Goal: Information Seeking & Learning: Learn about a topic

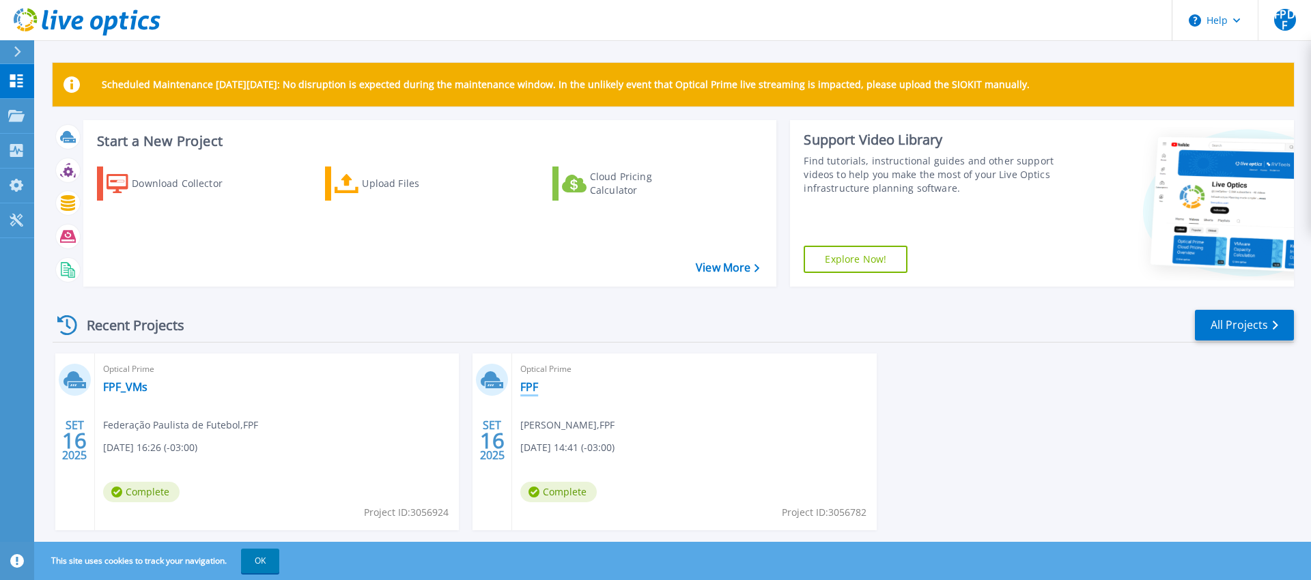
click at [533, 388] on link "FPF" at bounding box center [529, 387] width 18 height 14
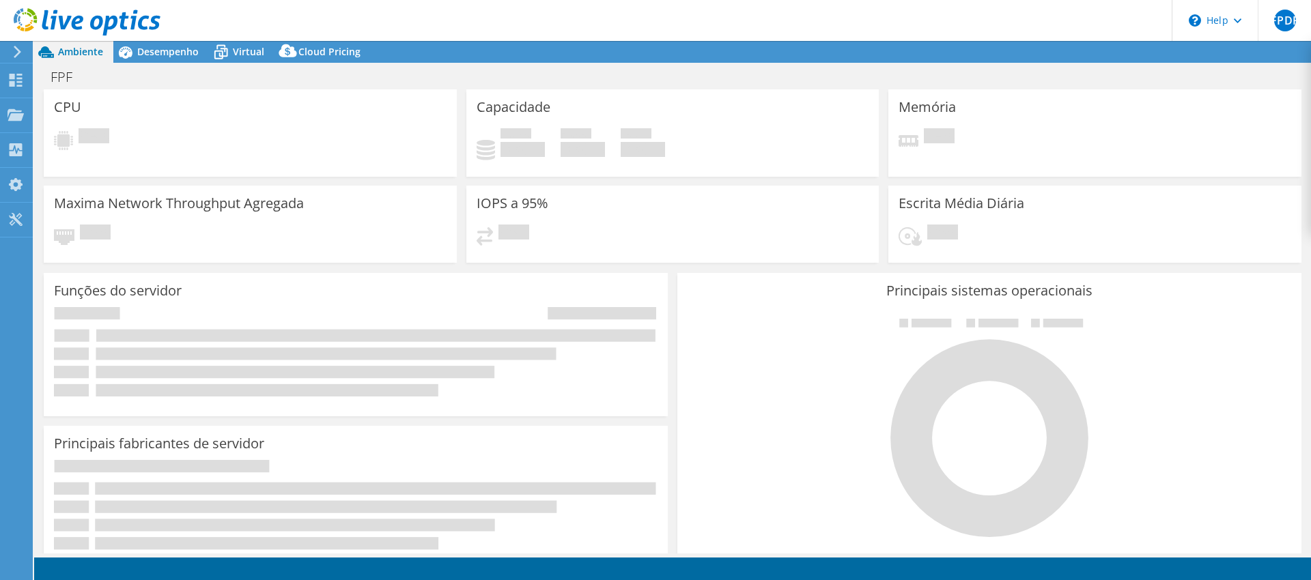
select select "USD"
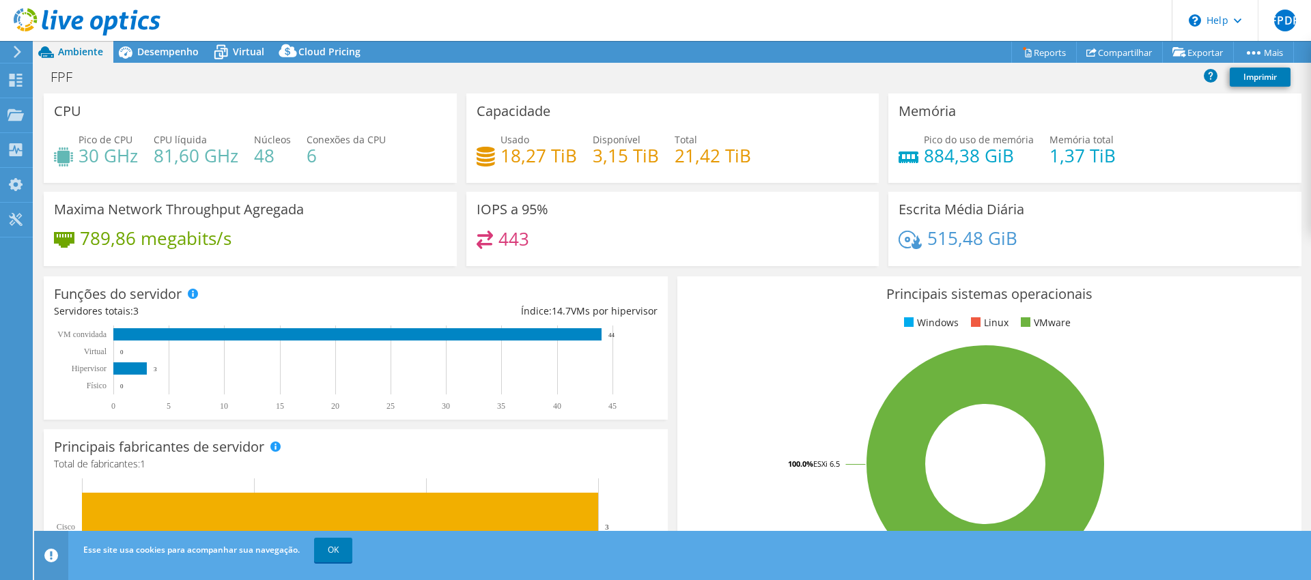
click at [52, 14] on icon at bounding box center [87, 22] width 147 height 28
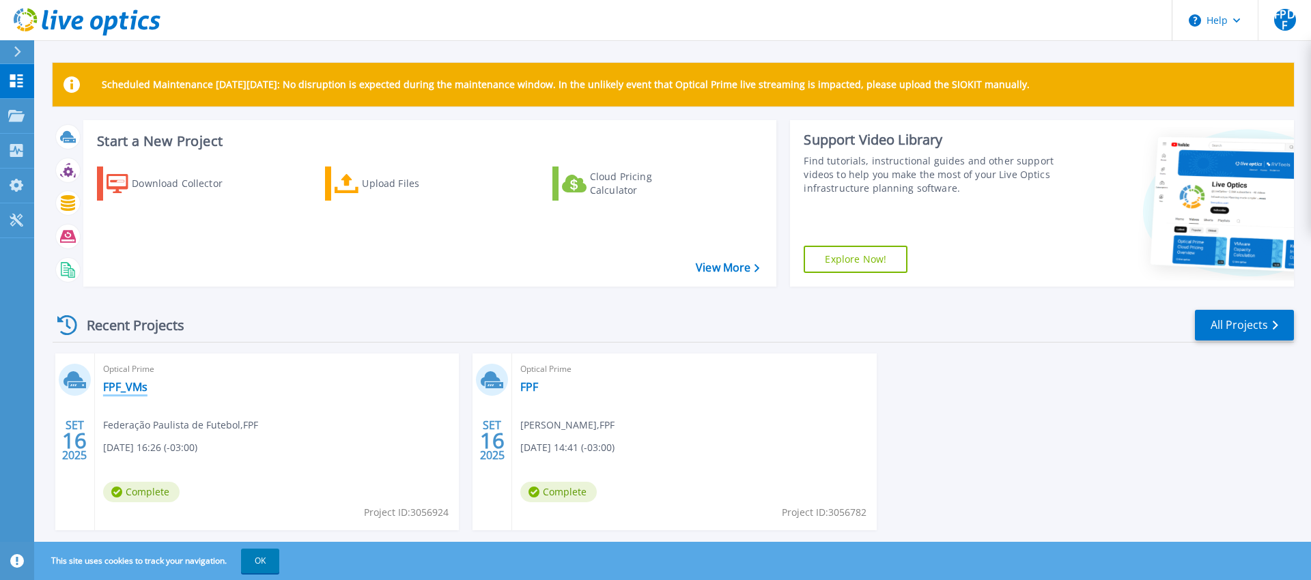
click at [118, 389] on link "FPF_VMs" at bounding box center [125, 387] width 44 height 14
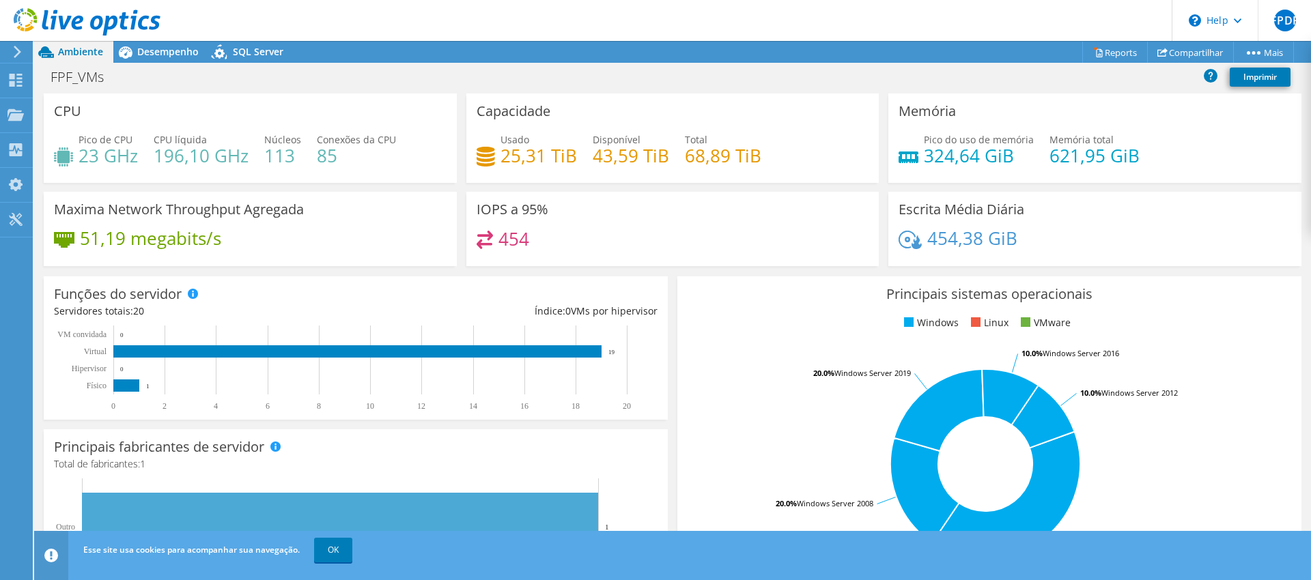
click at [67, 22] on use at bounding box center [87, 21] width 147 height 27
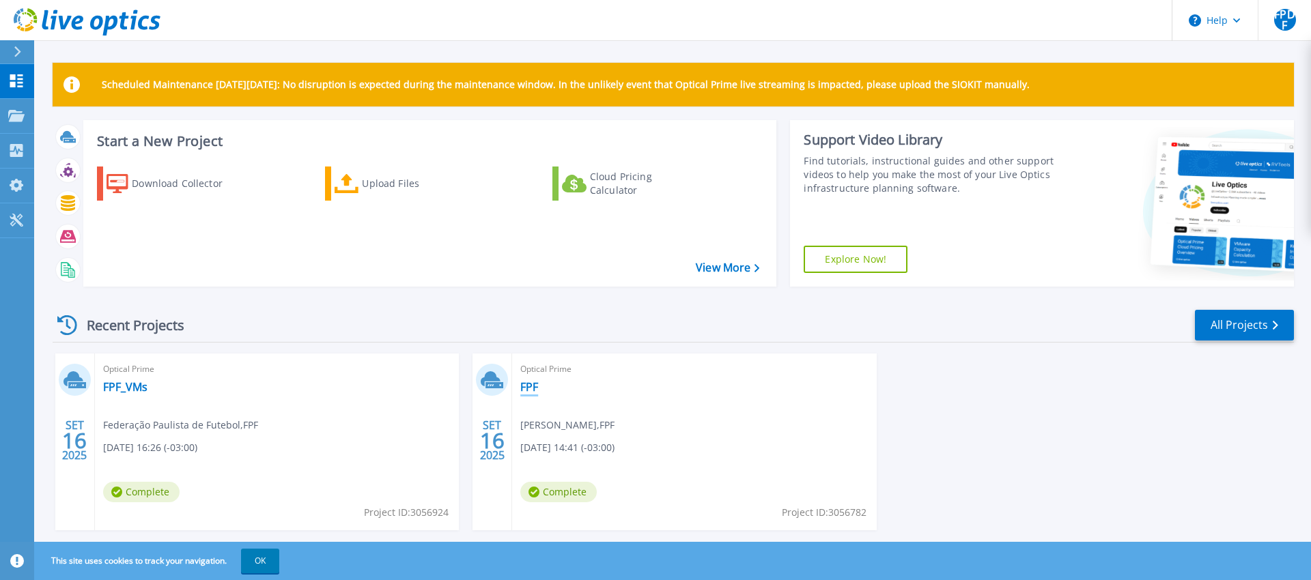
click at [527, 387] on link "FPF" at bounding box center [529, 387] width 18 height 14
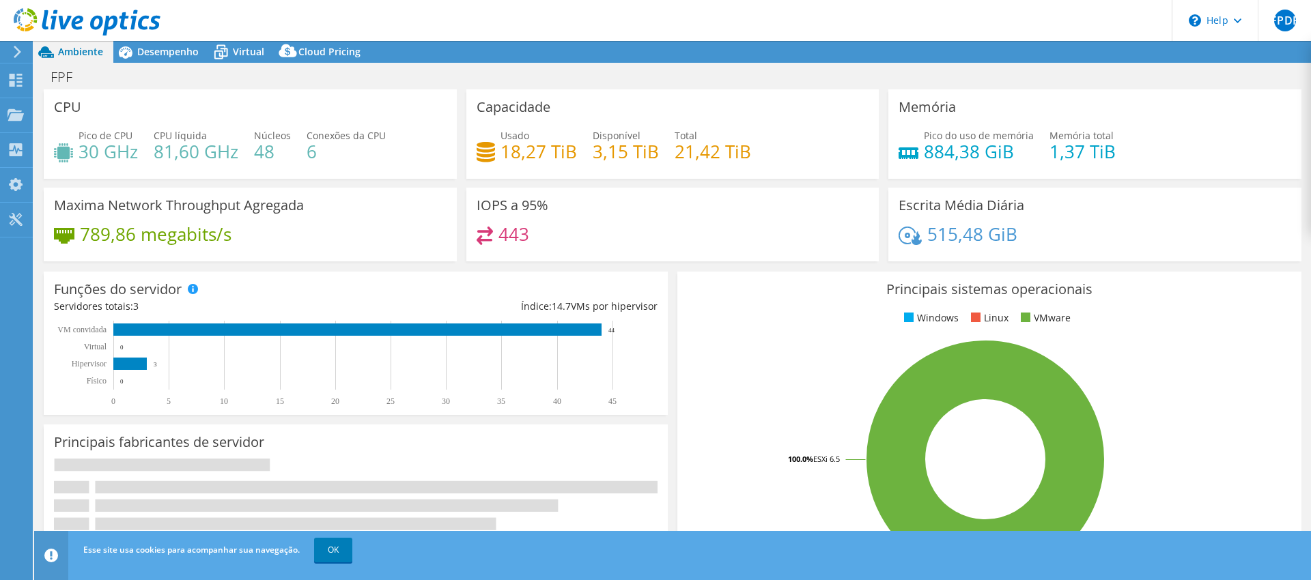
select select "USD"
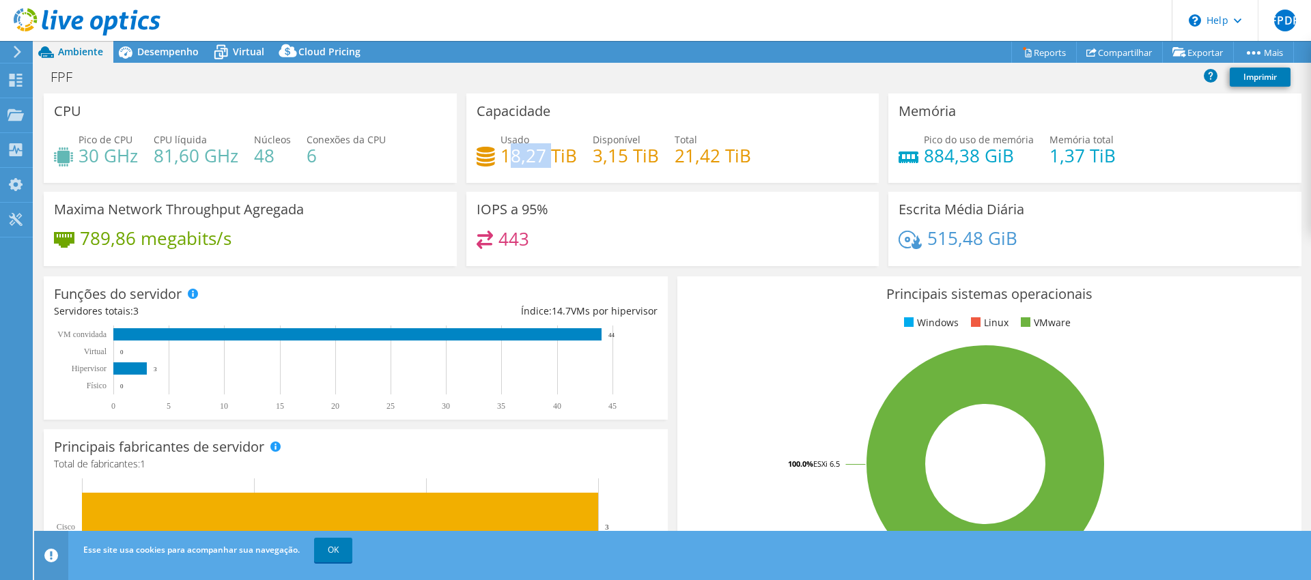
drag, startPoint x: 507, startPoint y: 158, endPoint x: 553, endPoint y: 158, distance: 45.7
click at [552, 158] on h4 "18,27 TiB" at bounding box center [539, 155] width 76 height 15
click at [115, 29] on icon at bounding box center [87, 22] width 147 height 28
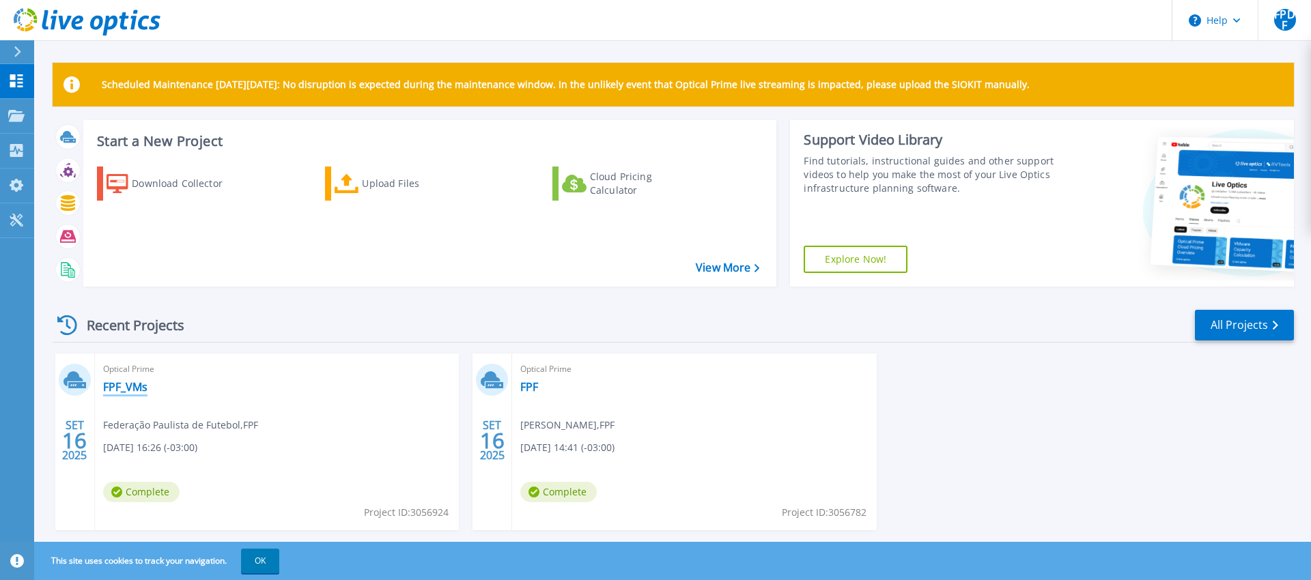
click at [135, 392] on link "FPF_VMs" at bounding box center [125, 387] width 44 height 14
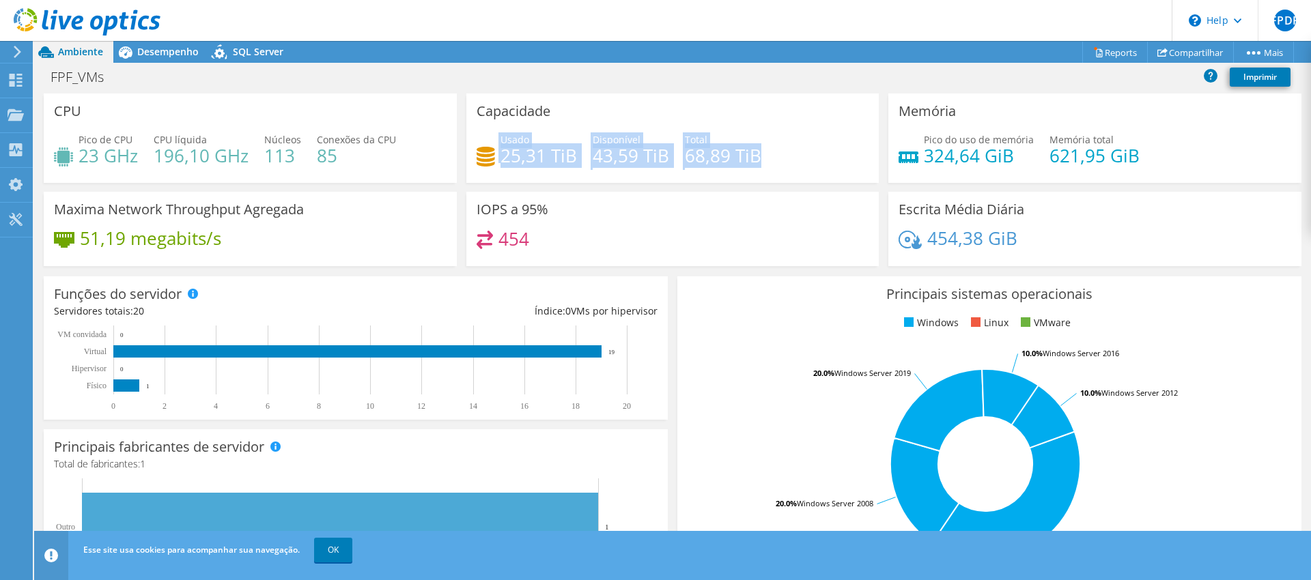
drag, startPoint x: 761, startPoint y: 159, endPoint x: 490, endPoint y: 158, distance: 270.4
click at [489, 158] on div "Usado 25,31 TiB Disponível 43,59 TiB Total 68,89 TiB" at bounding box center [673, 154] width 393 height 44
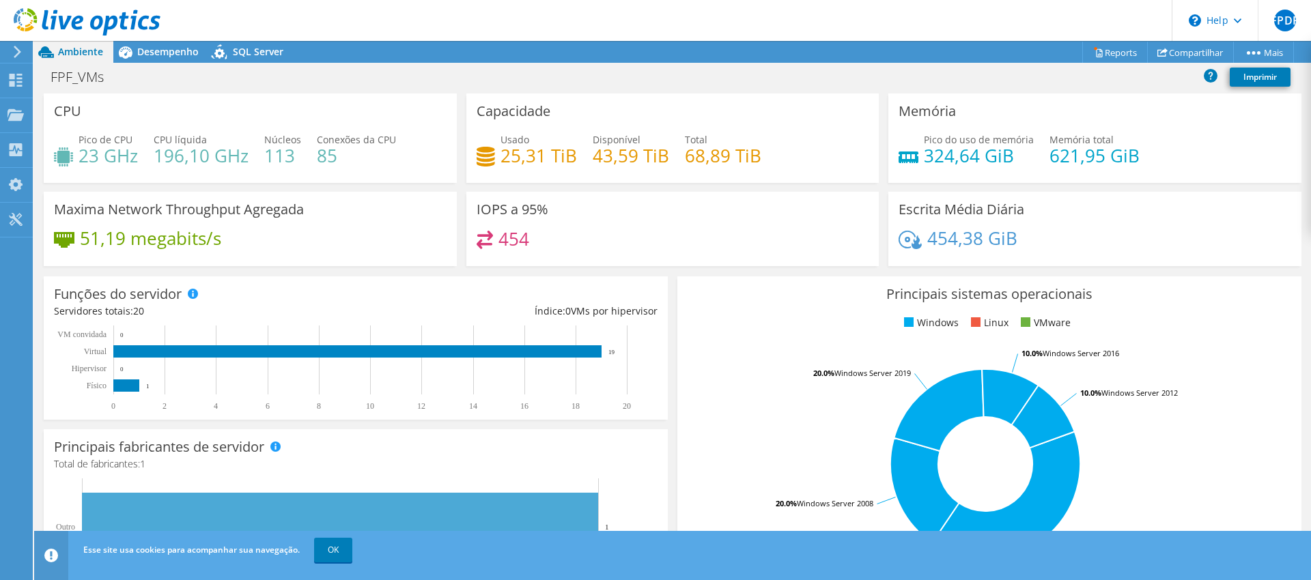
click at [764, 154] on div "Usado 25,31 TiB Disponível 43,59 TiB Total 68,89 TiB" at bounding box center [673, 154] width 393 height 44
click at [167, 58] on div "Desempenho" at bounding box center [161, 52] width 96 height 22
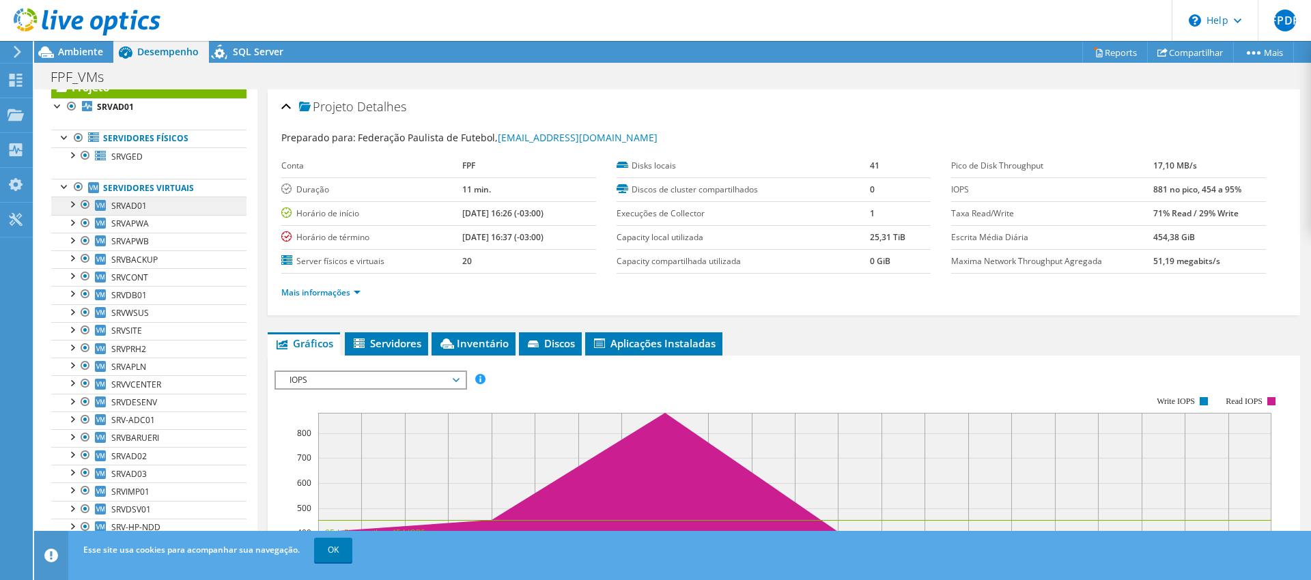
scroll to position [55, 0]
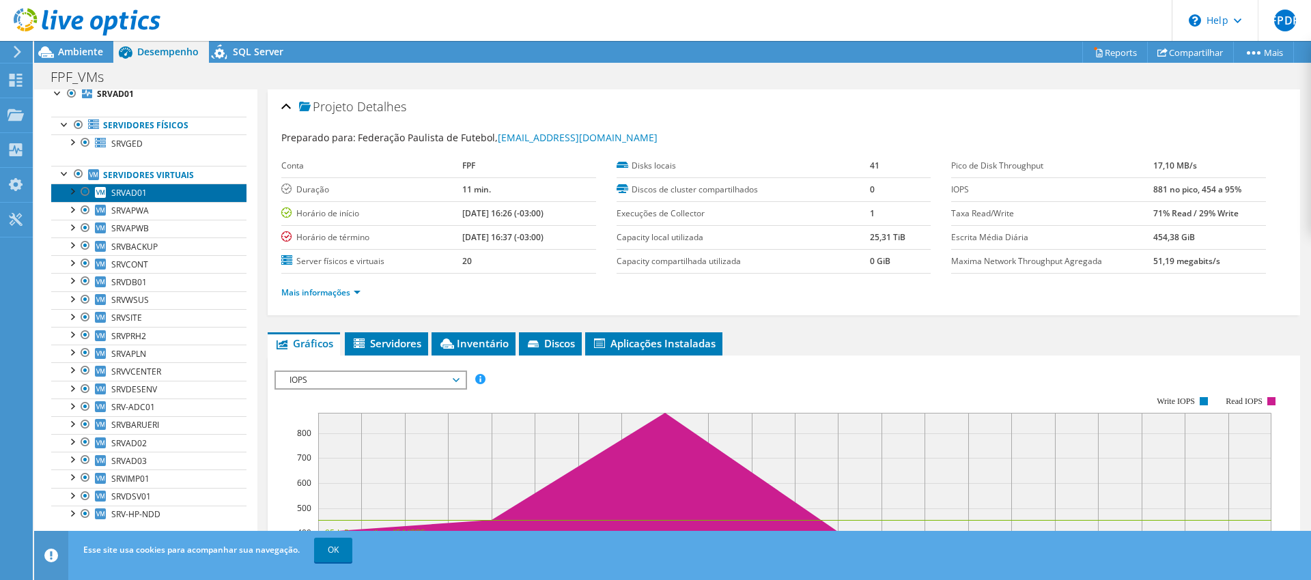
click at [130, 197] on span "SRVAD01" at bounding box center [129, 193] width 36 height 12
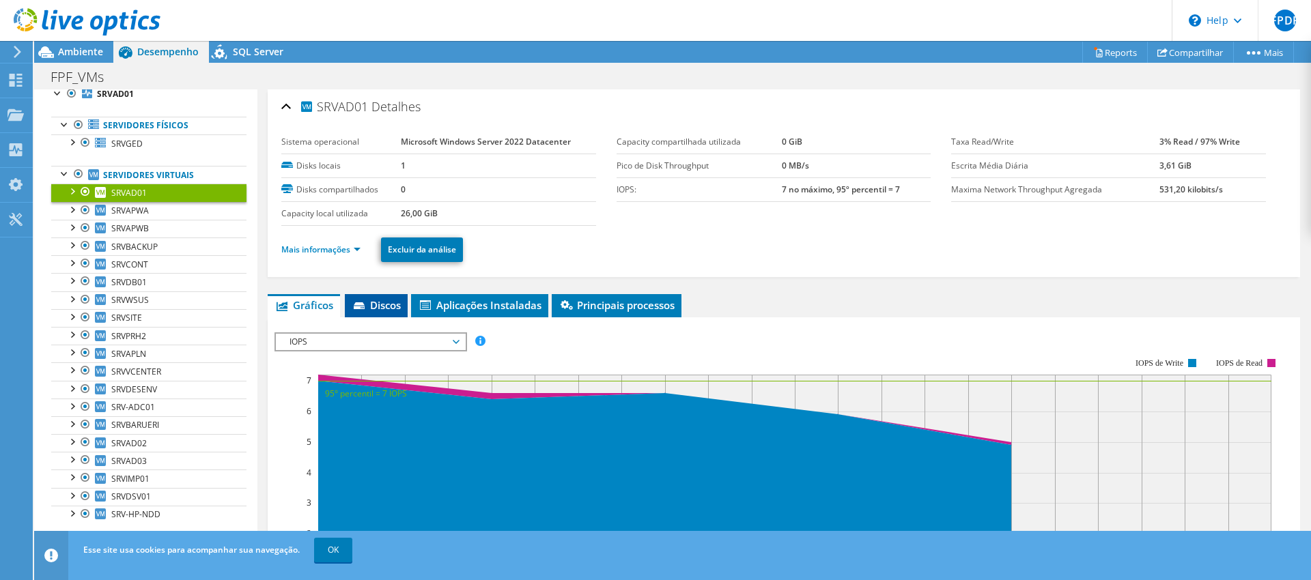
click at [383, 307] on span "Discos" at bounding box center [376, 305] width 49 height 14
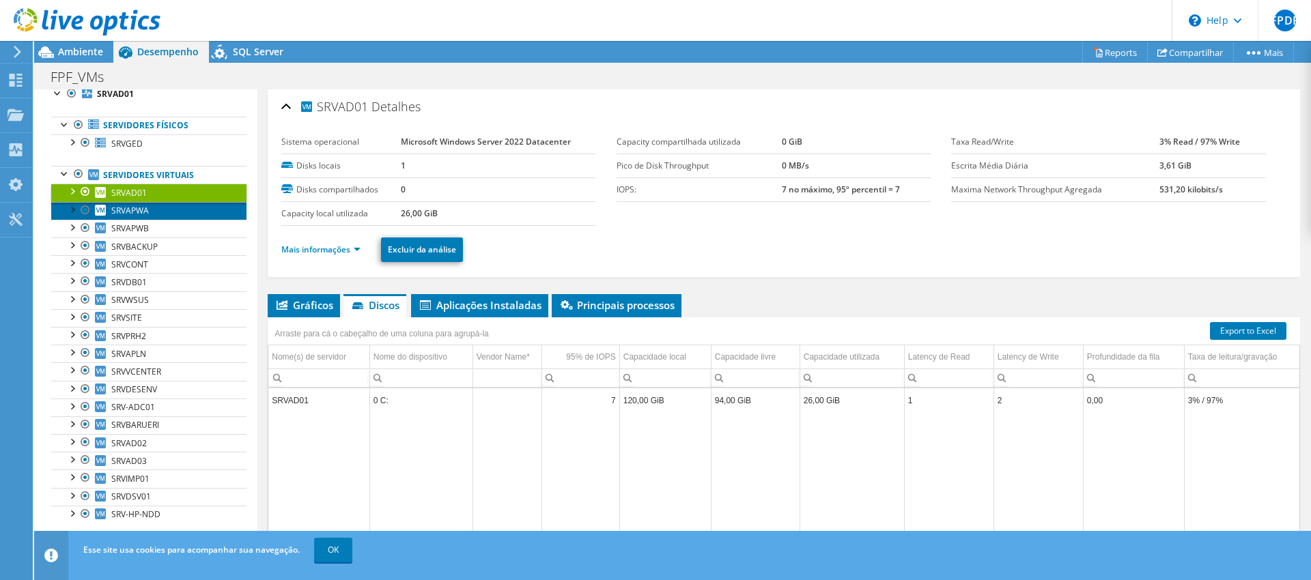
click at [139, 212] on span "SRVAPWA" at bounding box center [130, 211] width 38 height 12
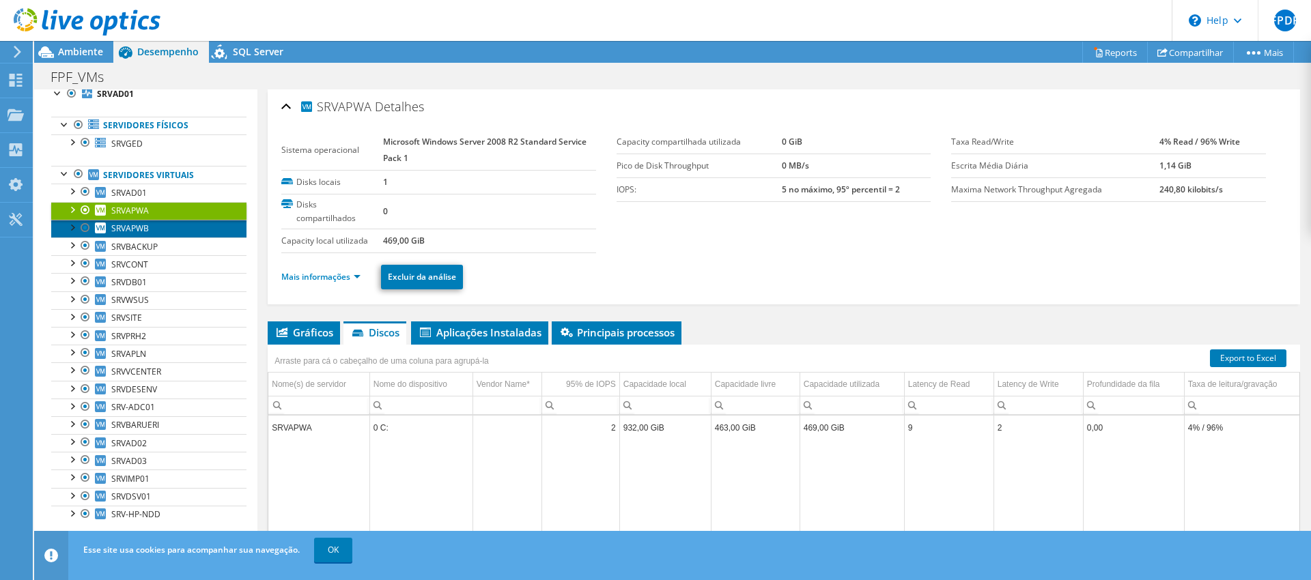
click at [142, 225] on span "SRVAPWB" at bounding box center [130, 229] width 38 height 12
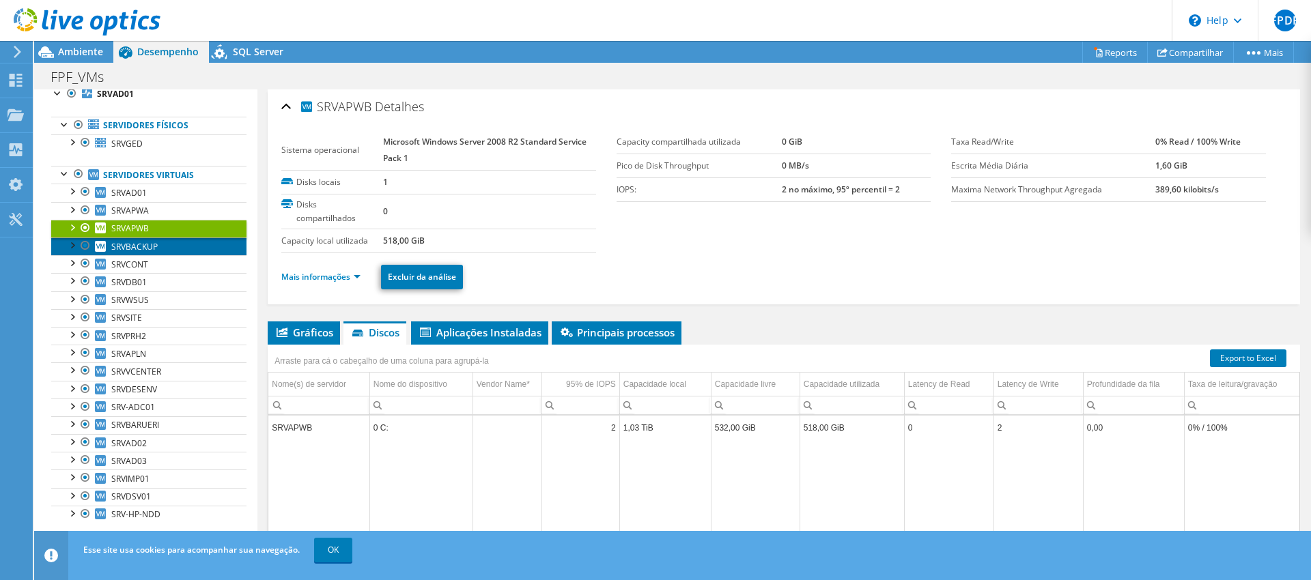
click at [138, 244] on span "SRVBACKUP" at bounding box center [134, 247] width 46 height 12
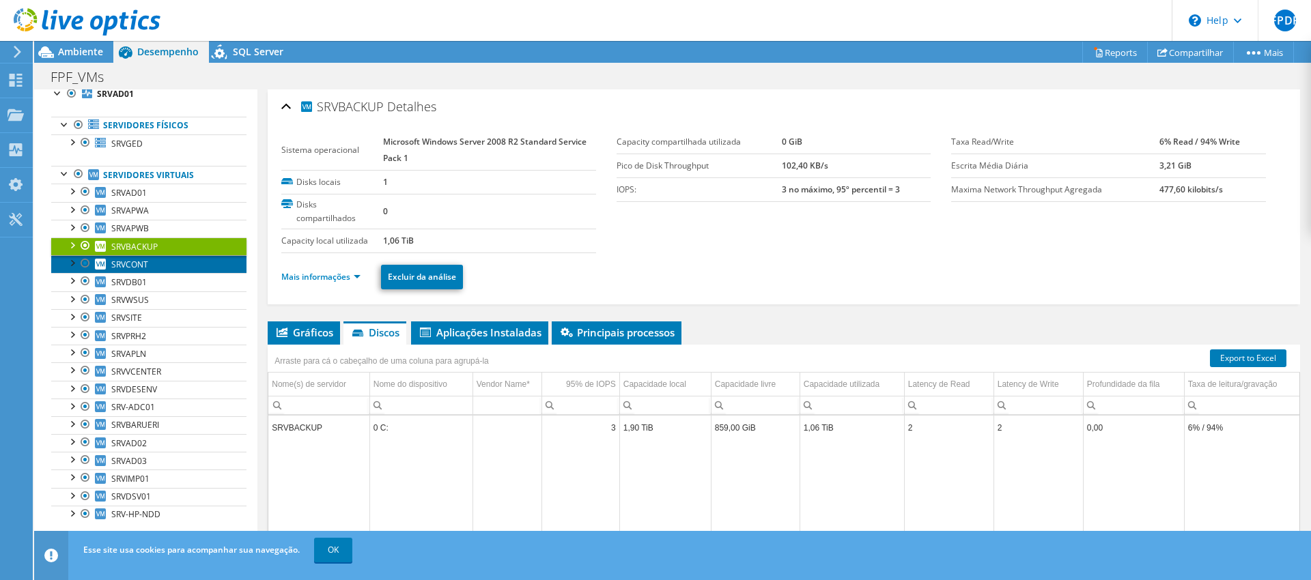
click at [137, 266] on span "SRVCONT" at bounding box center [129, 265] width 37 height 12
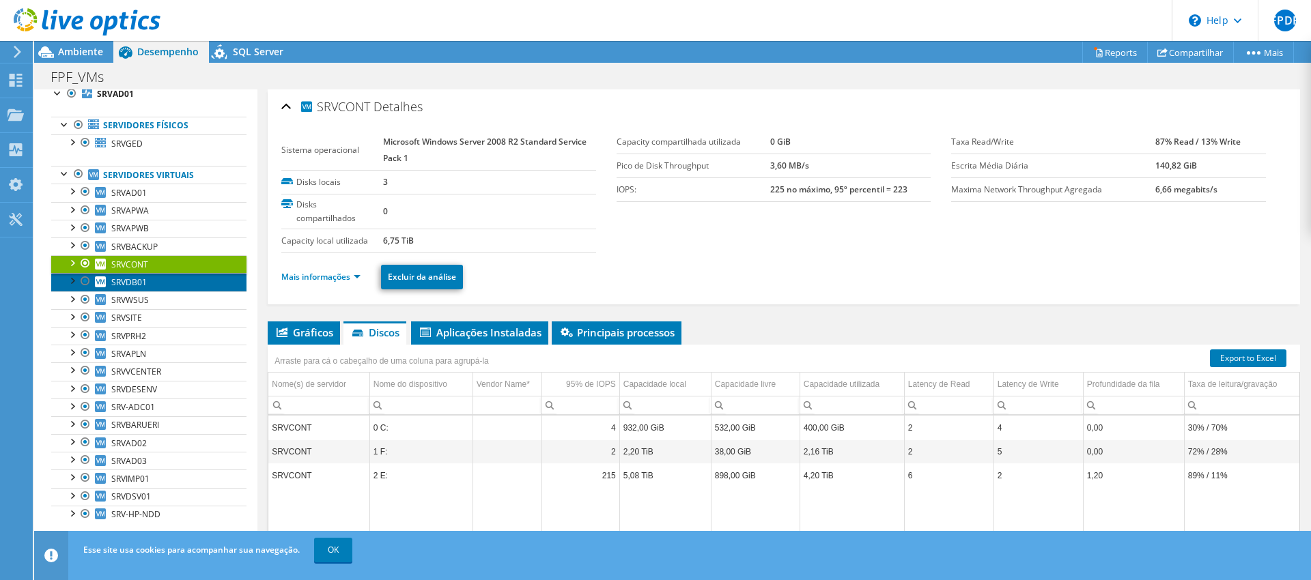
click at [132, 281] on span "SRVDB01" at bounding box center [129, 283] width 36 height 12
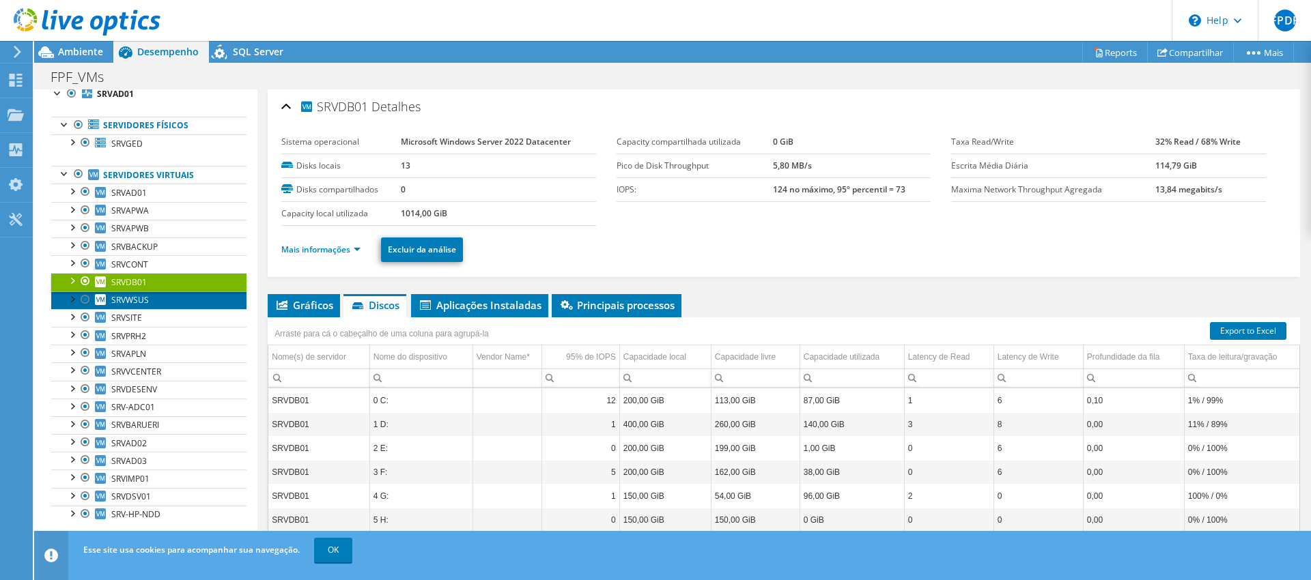
click at [137, 298] on span "SRVWSUS" at bounding box center [130, 300] width 38 height 12
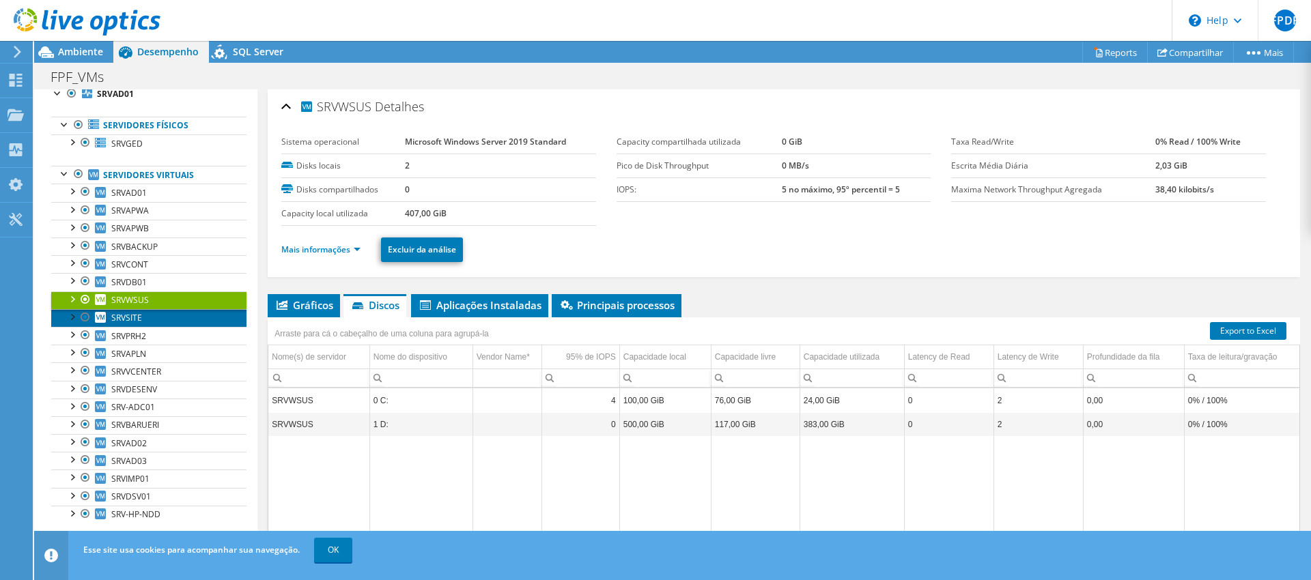
click at [133, 318] on span "SRVSITE" at bounding box center [126, 318] width 31 height 12
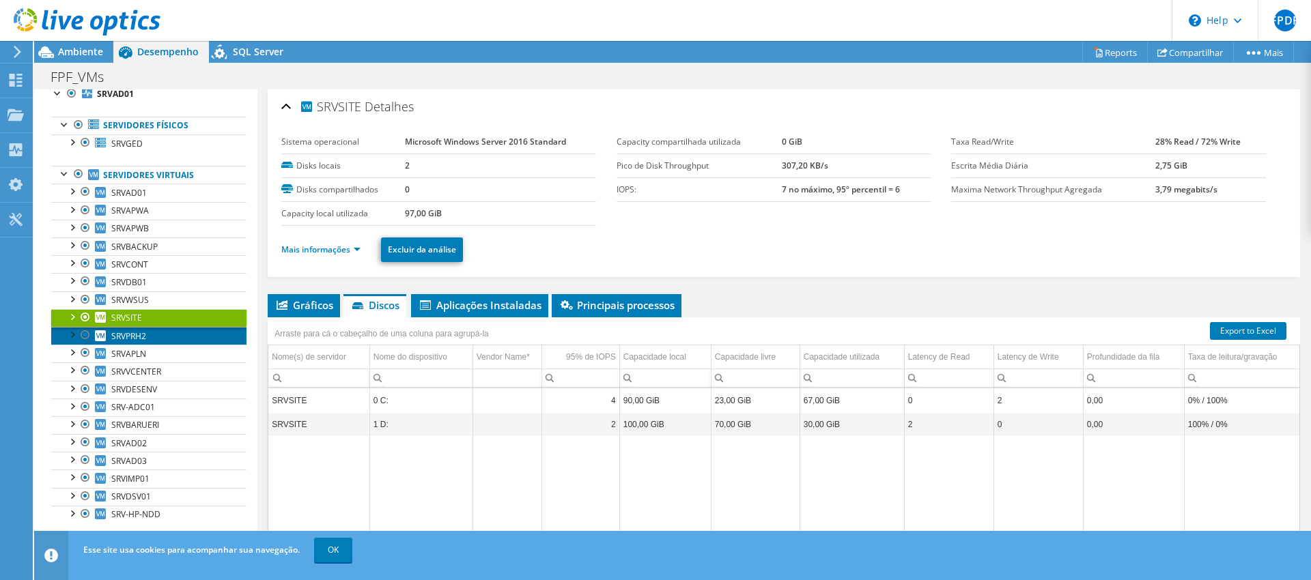
click at [132, 339] on span "SRVPRH2" at bounding box center [128, 336] width 35 height 12
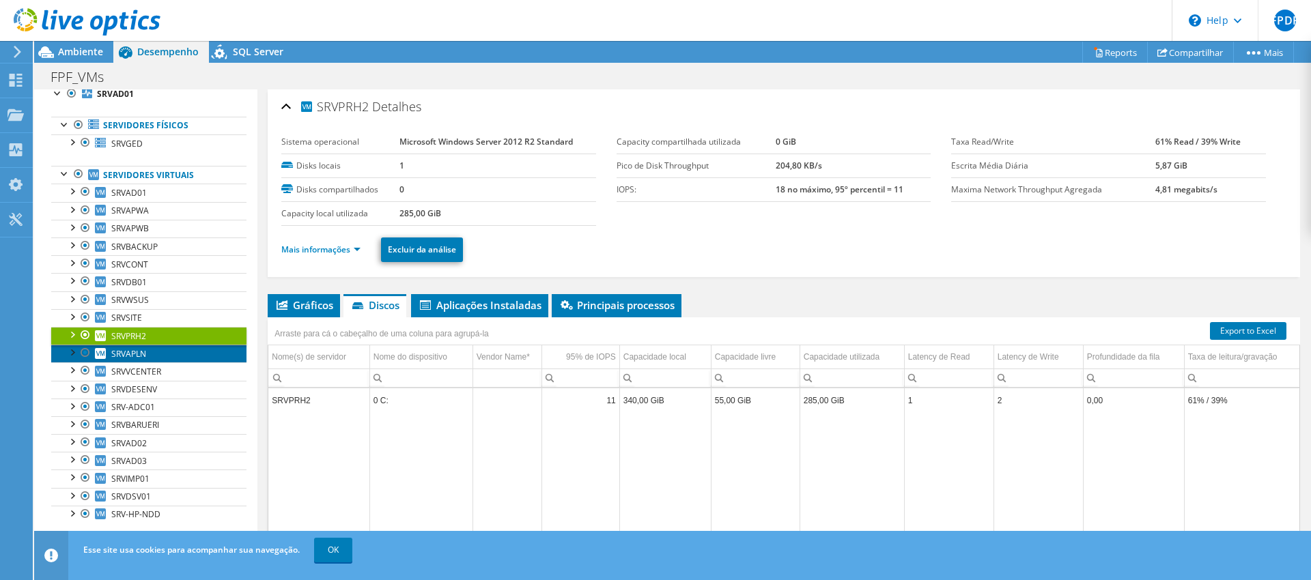
click at [132, 353] on span "SRVAPLN" at bounding box center [128, 354] width 35 height 12
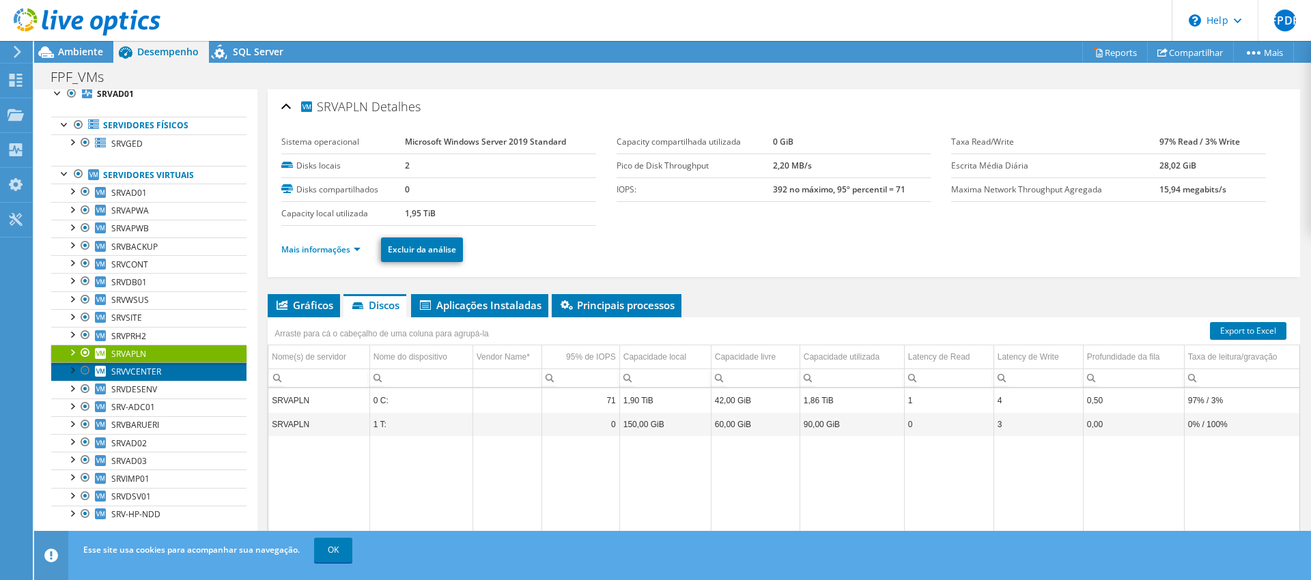
click at [130, 370] on span "SRVVCENTER" at bounding box center [136, 372] width 50 height 12
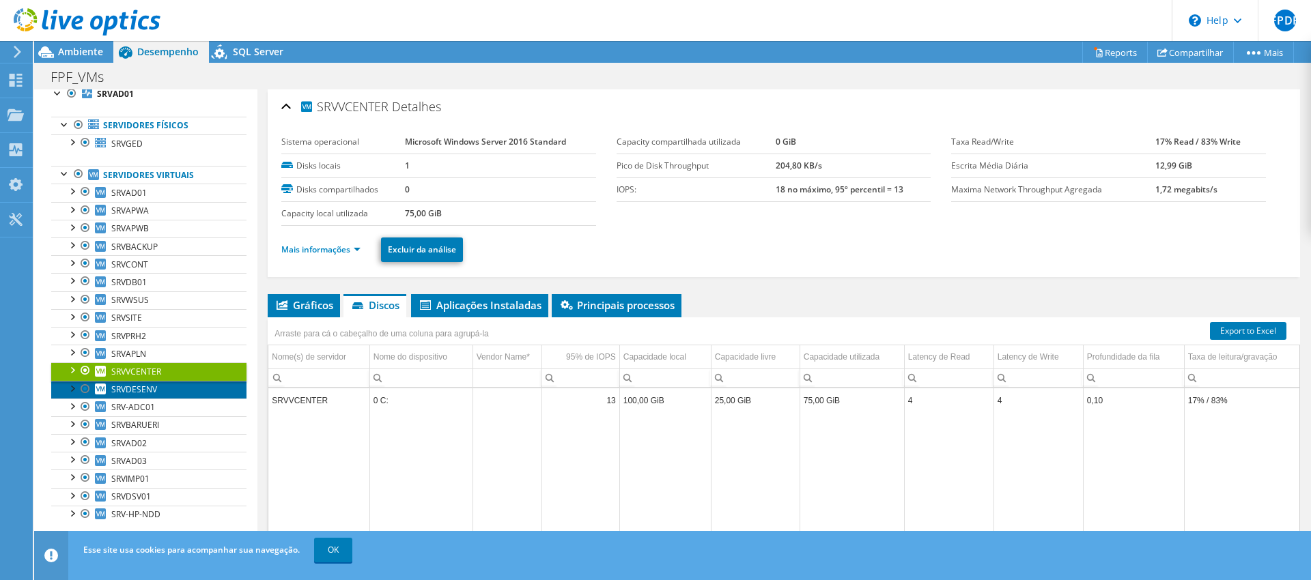
click at [126, 389] on span "SRVDESENV" at bounding box center [134, 390] width 46 height 12
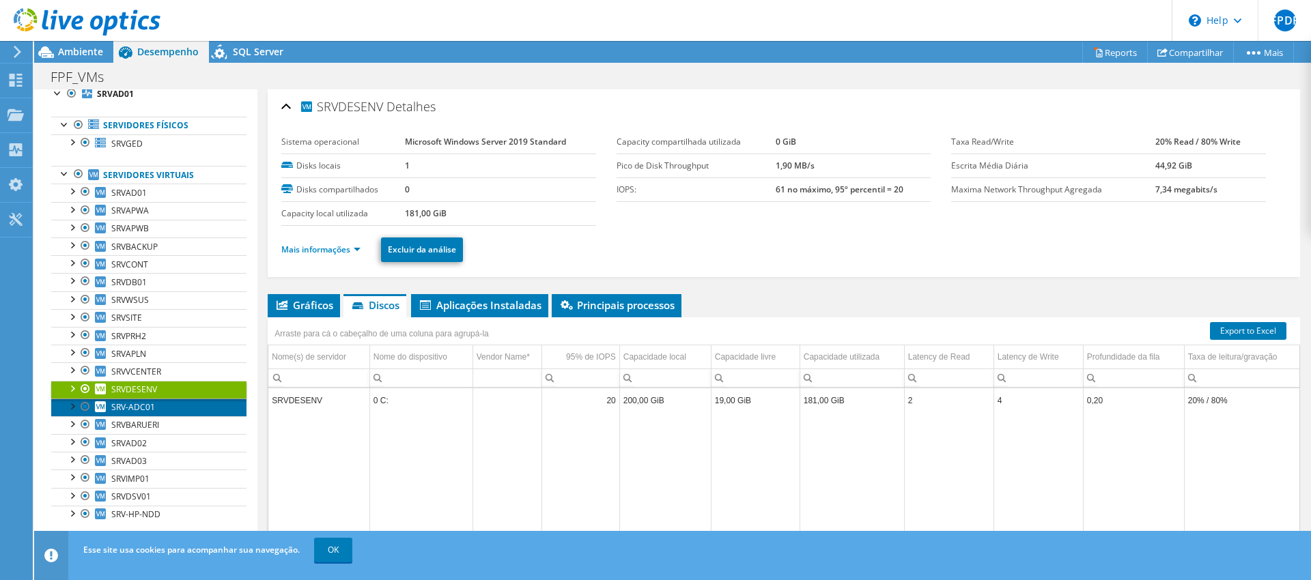
click at [139, 414] on link "SRV-ADC01" at bounding box center [148, 408] width 195 height 18
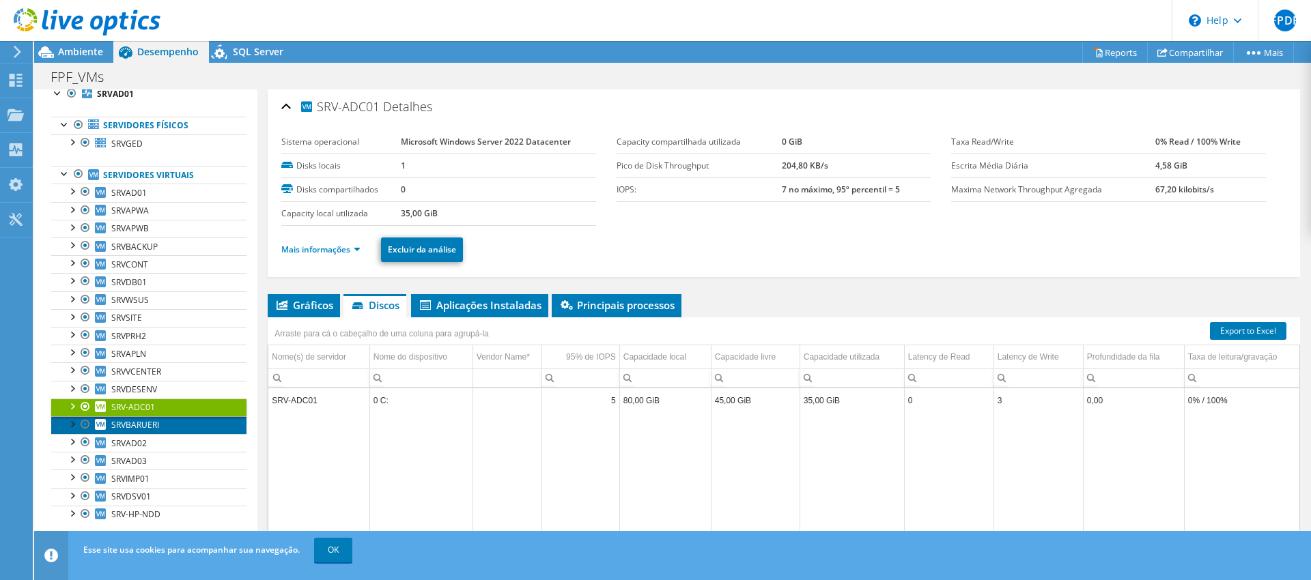
click at [140, 423] on span "SRVBARUERI" at bounding box center [135, 425] width 48 height 12
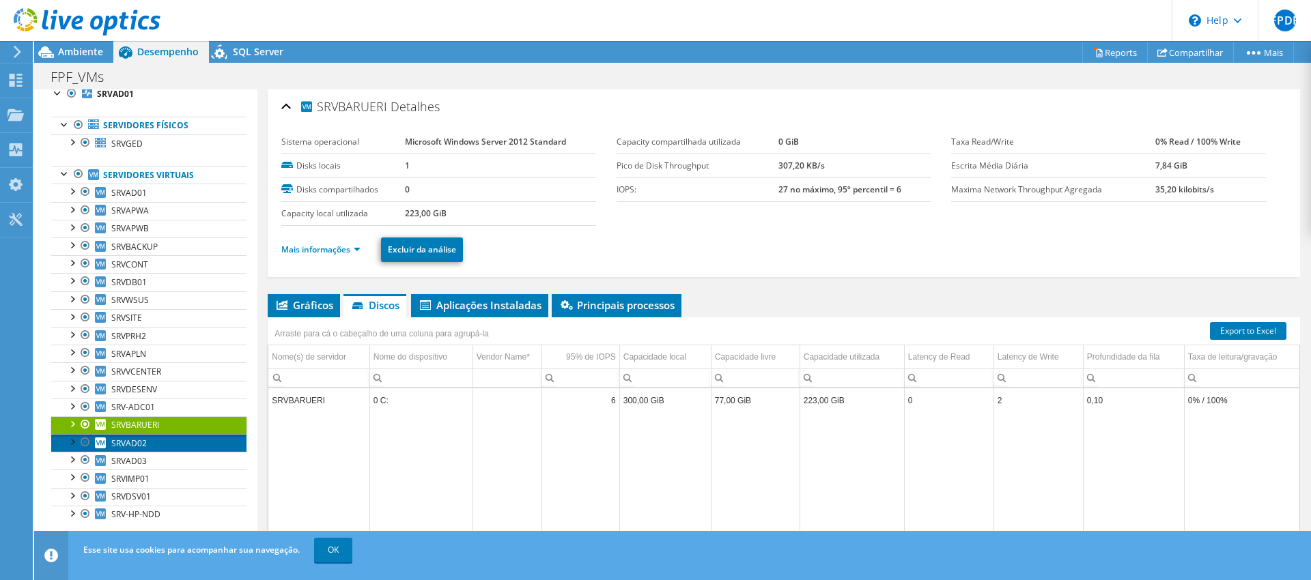
click at [137, 442] on span "SRVAD02" at bounding box center [129, 444] width 36 height 12
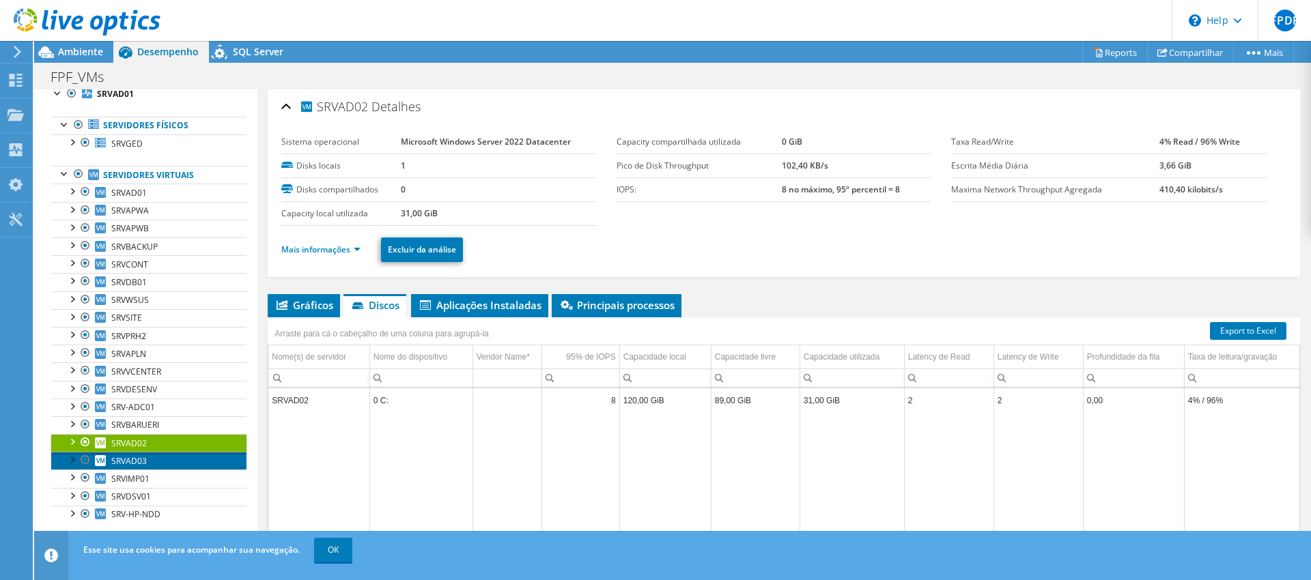
click at [131, 457] on span "SRVAD03" at bounding box center [129, 461] width 36 height 12
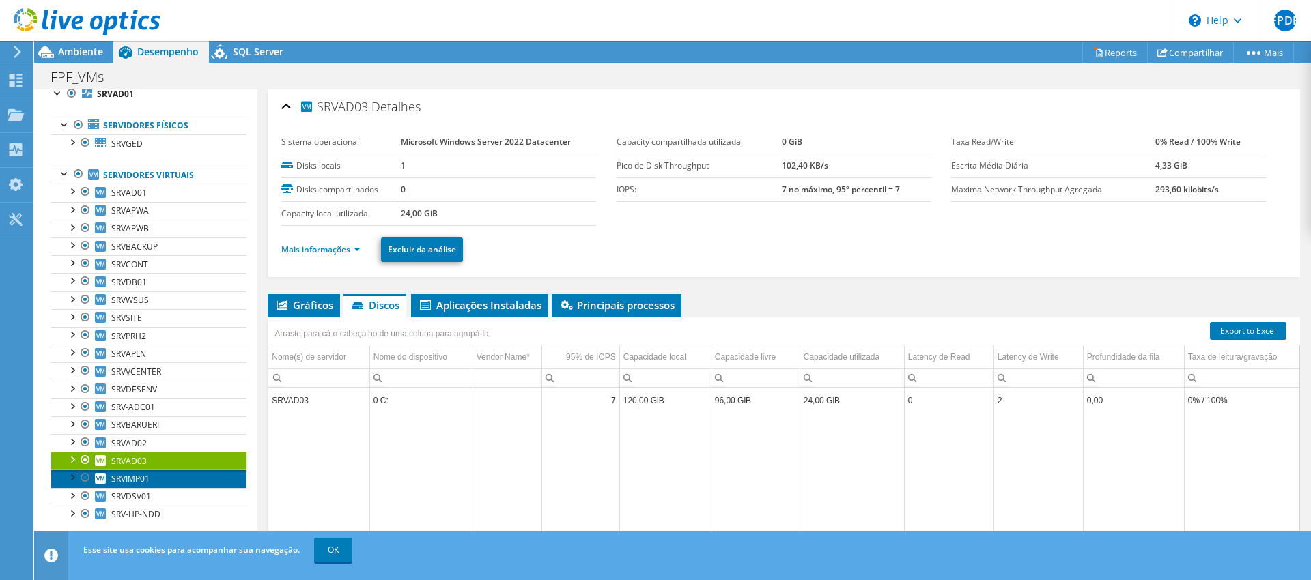
click at [128, 478] on span "SRVIMP01" at bounding box center [130, 479] width 38 height 12
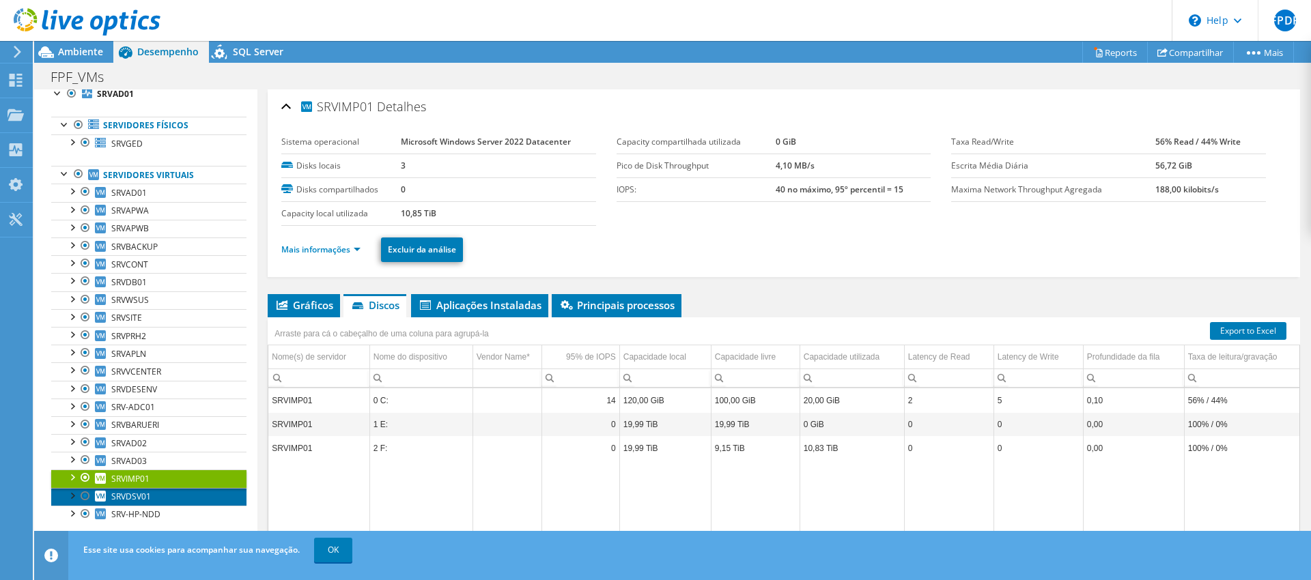
click at [131, 498] on span "SRVDSV01" at bounding box center [131, 497] width 40 height 12
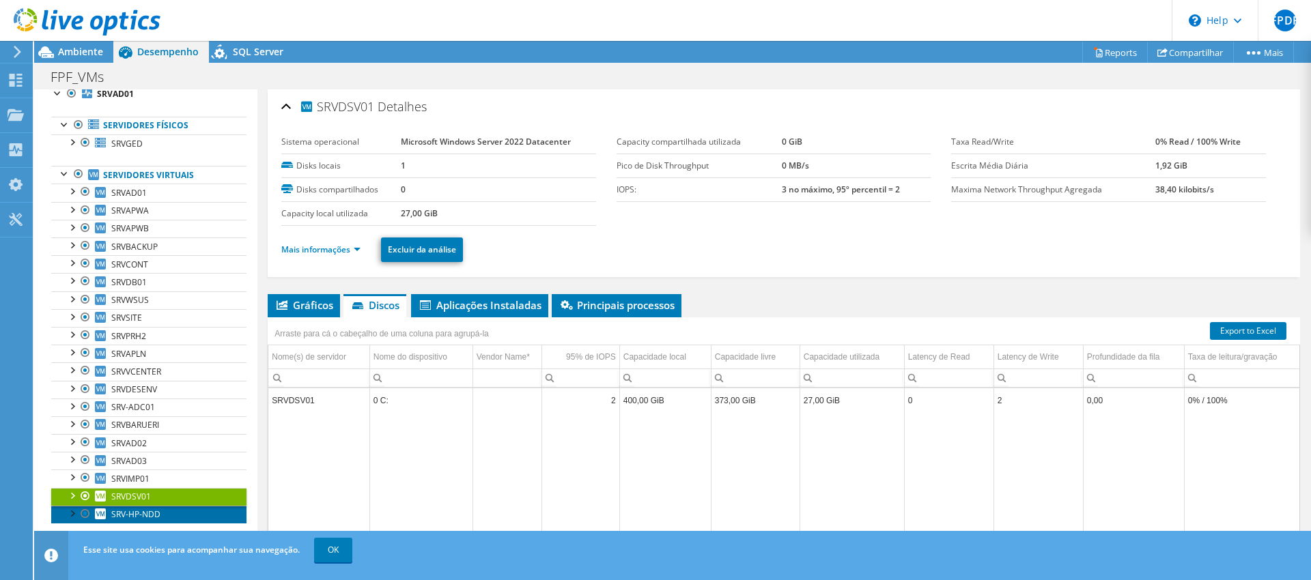
click at [143, 516] on span "SRV-HP-NDD" at bounding box center [135, 515] width 49 height 12
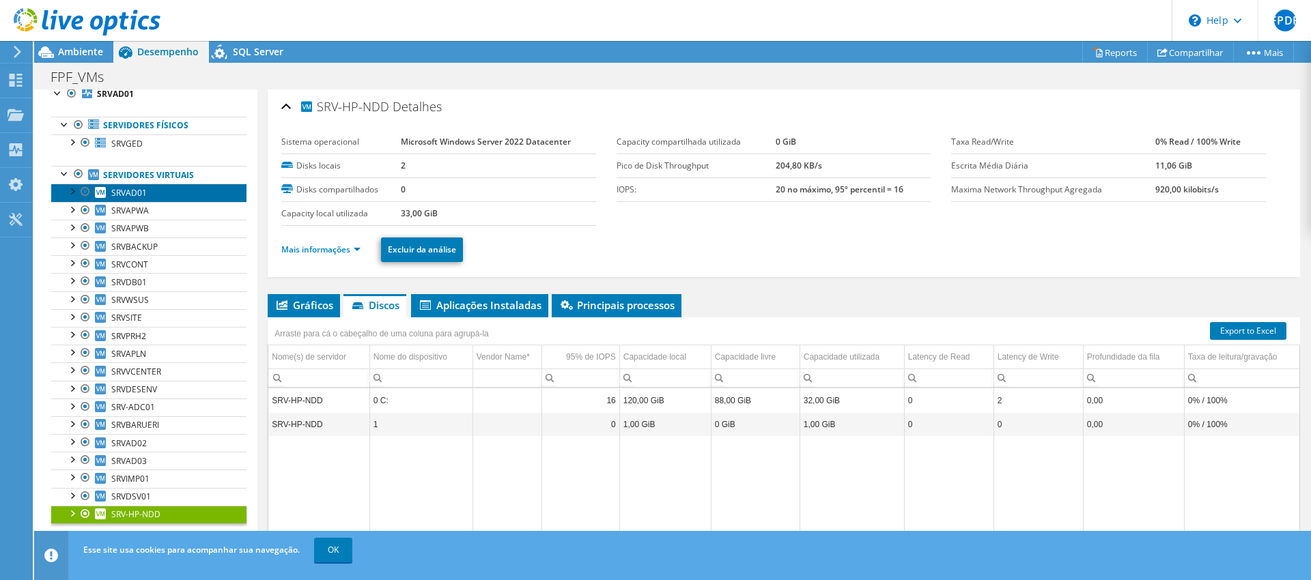
click at [128, 194] on span "SRVAD01" at bounding box center [129, 193] width 36 height 12
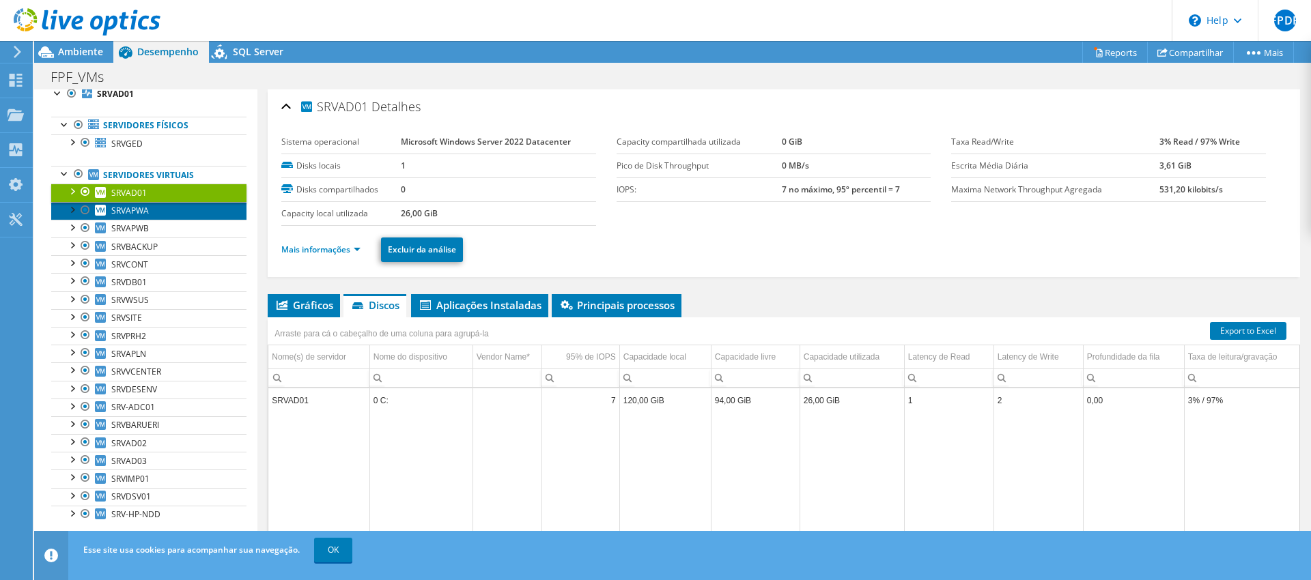
click at [135, 210] on span "SRVAPWA" at bounding box center [130, 211] width 38 height 12
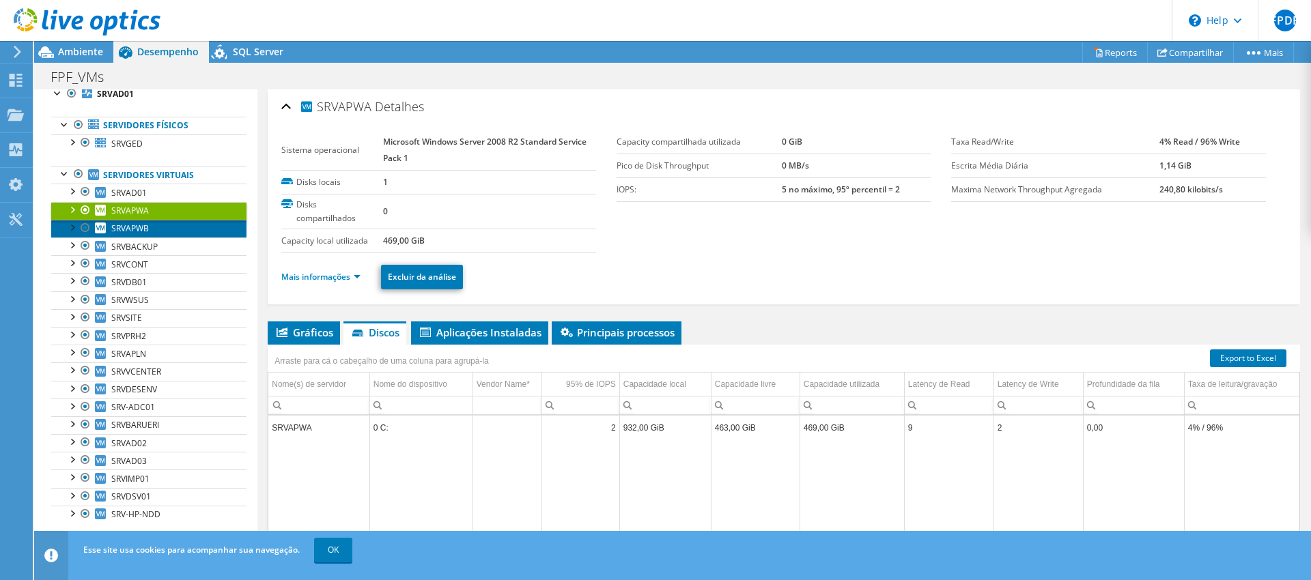
click at [137, 229] on span "SRVAPWB" at bounding box center [130, 229] width 38 height 12
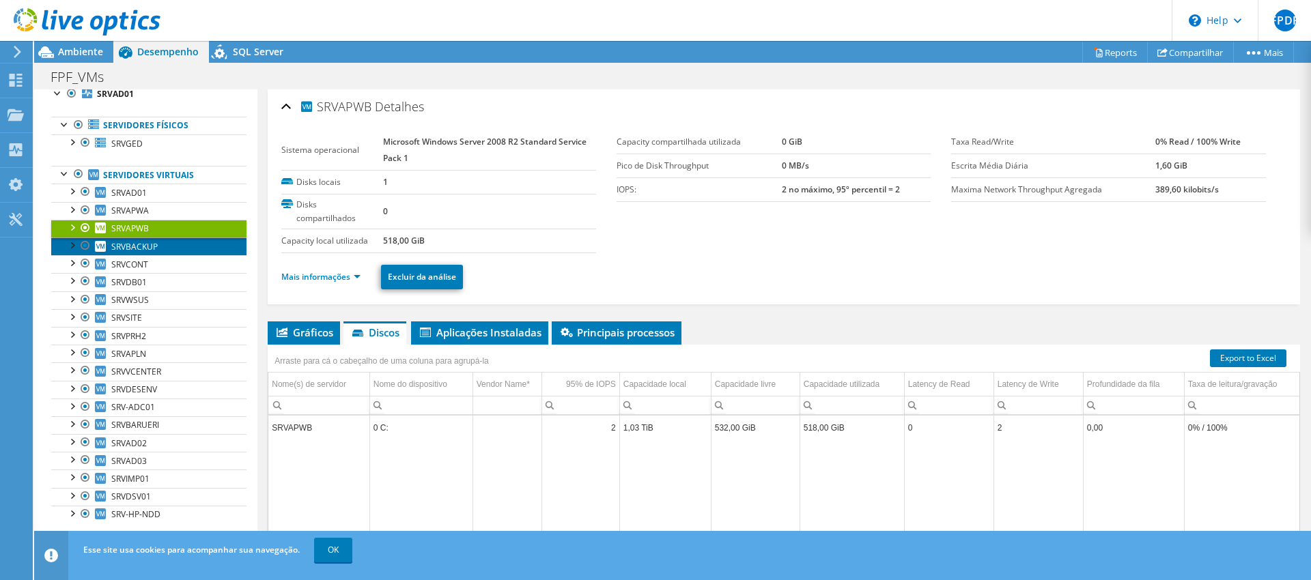
click at [138, 246] on span "SRVBACKUP" at bounding box center [134, 247] width 46 height 12
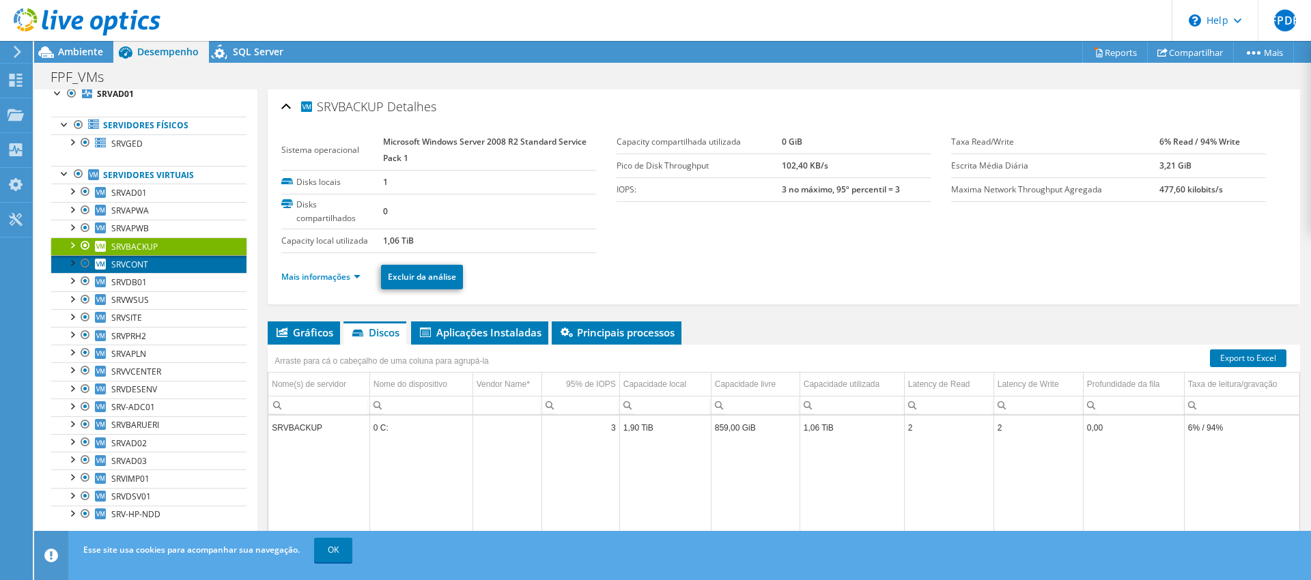
click at [135, 264] on span "SRVCONT" at bounding box center [129, 265] width 37 height 12
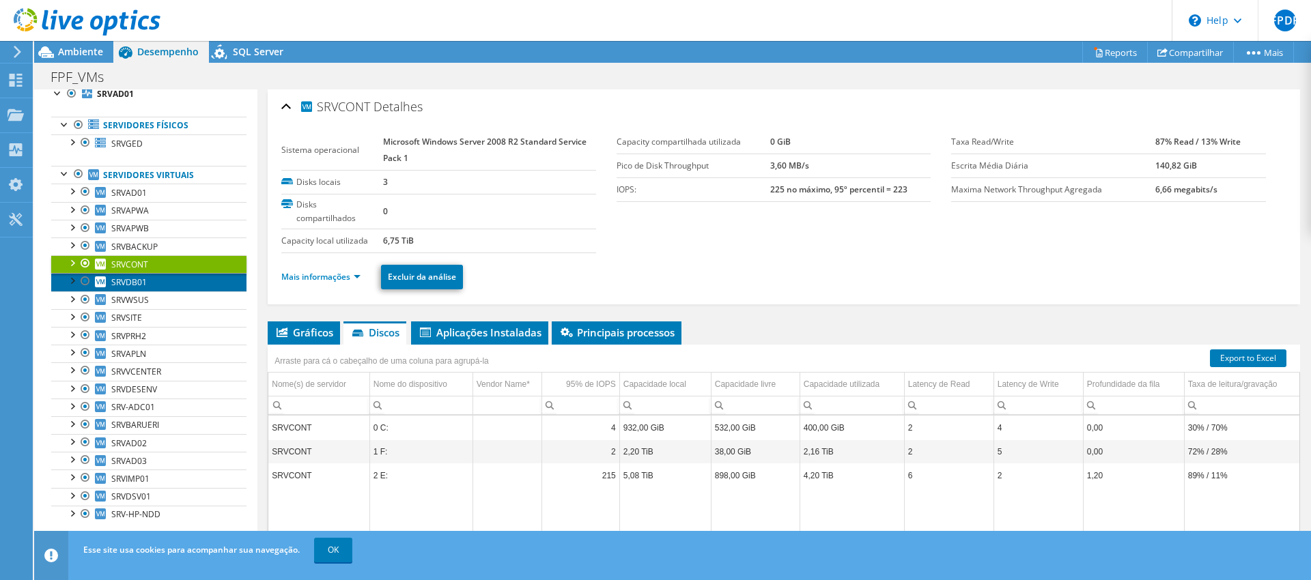
click at [132, 279] on span "SRVDB01" at bounding box center [129, 283] width 36 height 12
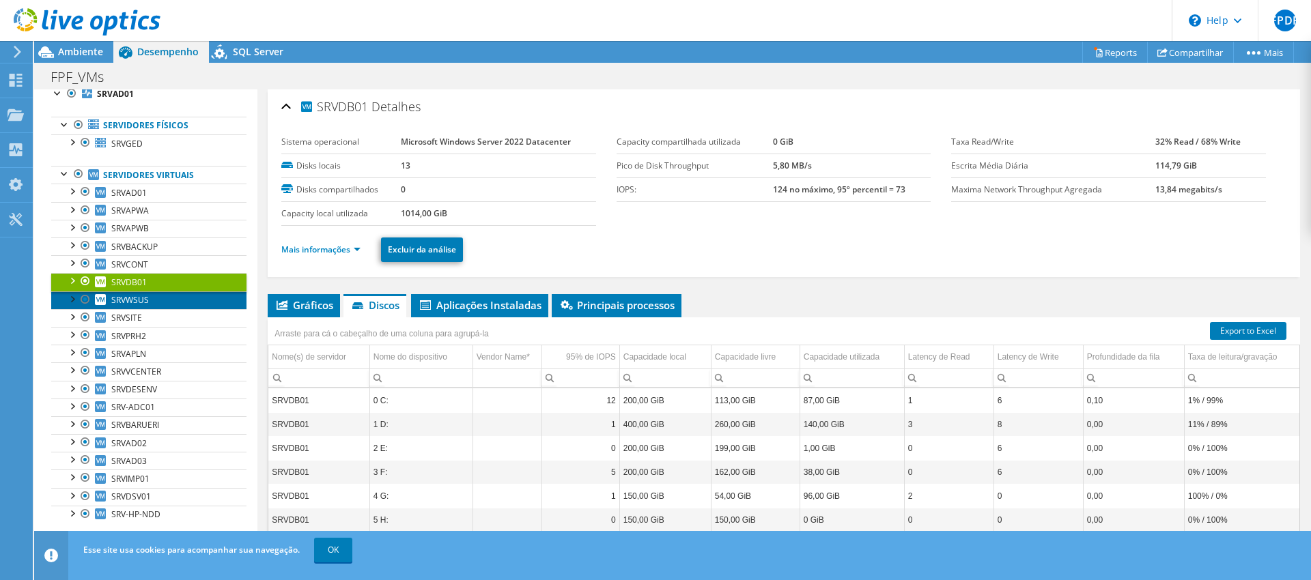
click at [135, 302] on span "SRVWSUS" at bounding box center [130, 300] width 38 height 12
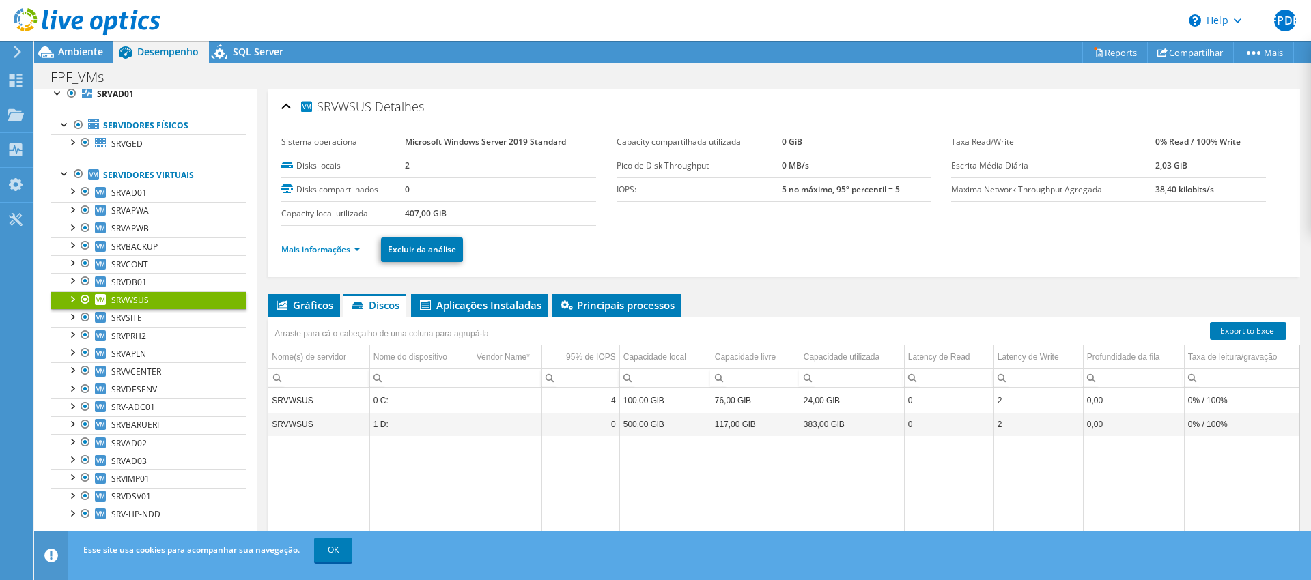
click at [66, 176] on div at bounding box center [65, 173] width 14 height 14
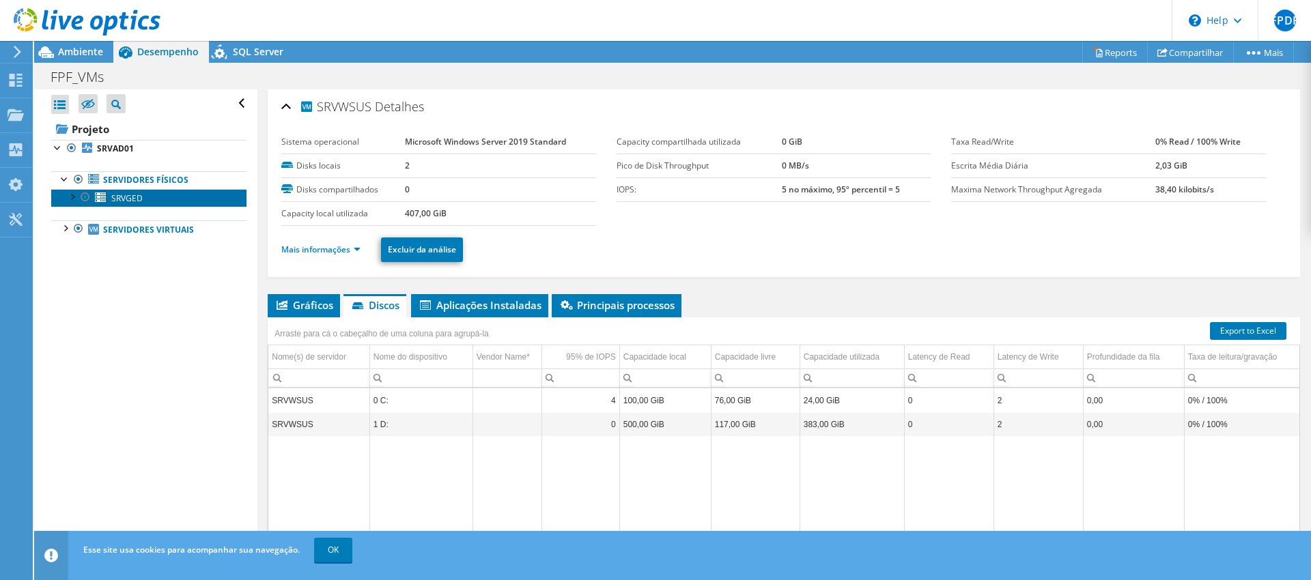
click at [121, 199] on span "SRVGED" at bounding box center [126, 199] width 31 height 12
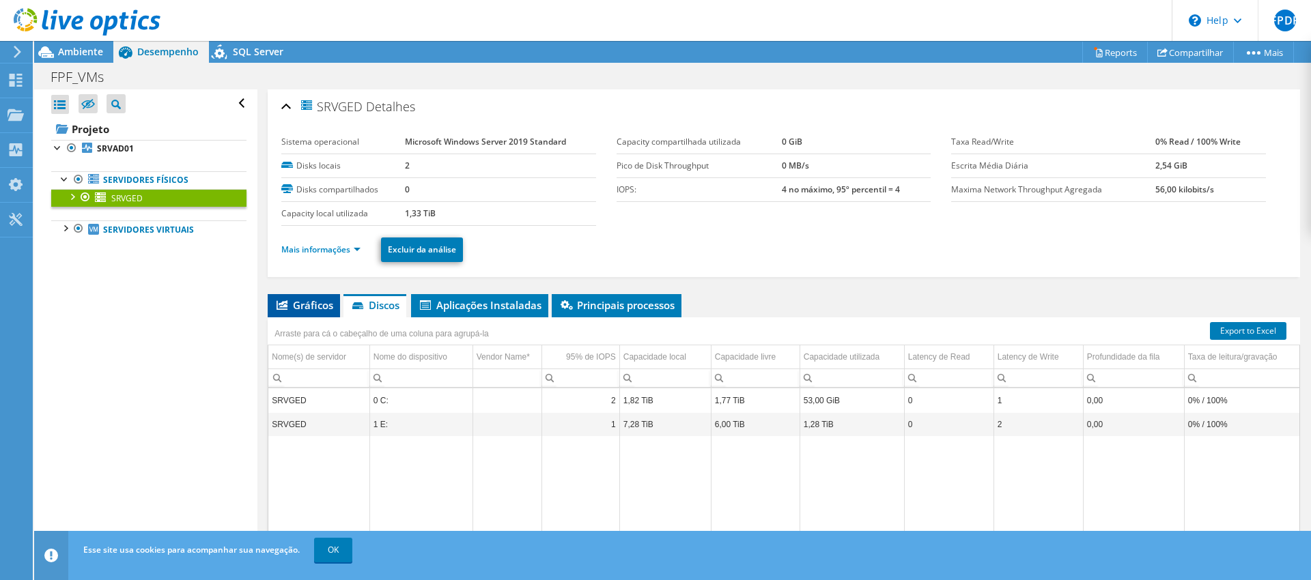
click at [307, 307] on span "Gráficos" at bounding box center [303, 305] width 59 height 14
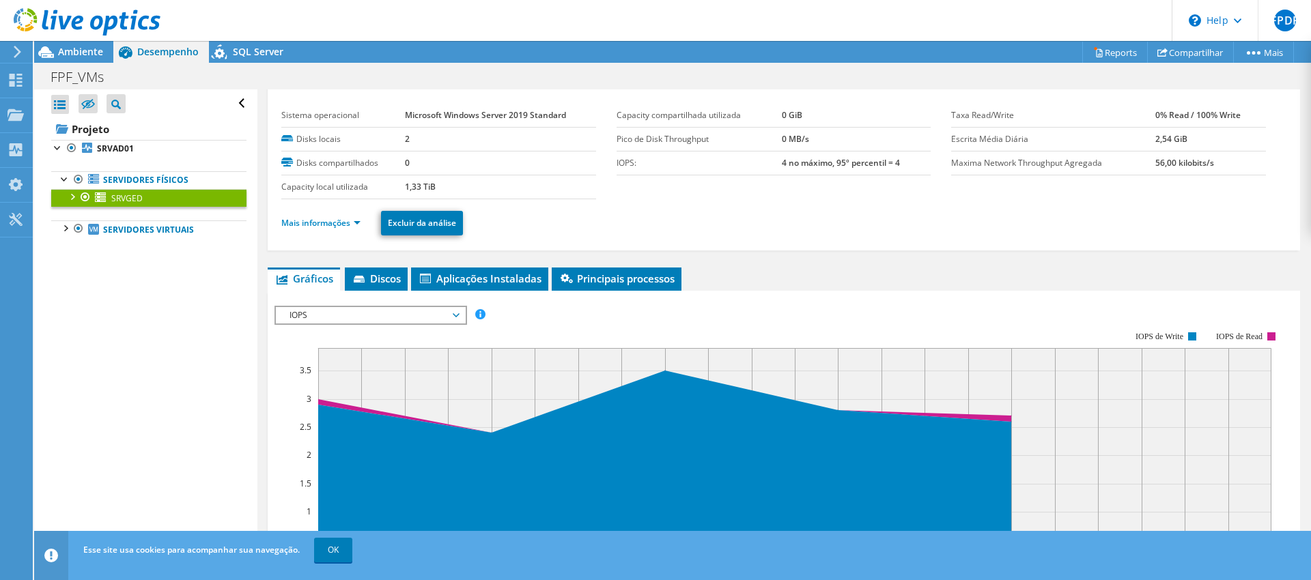
scroll to position [25, 0]
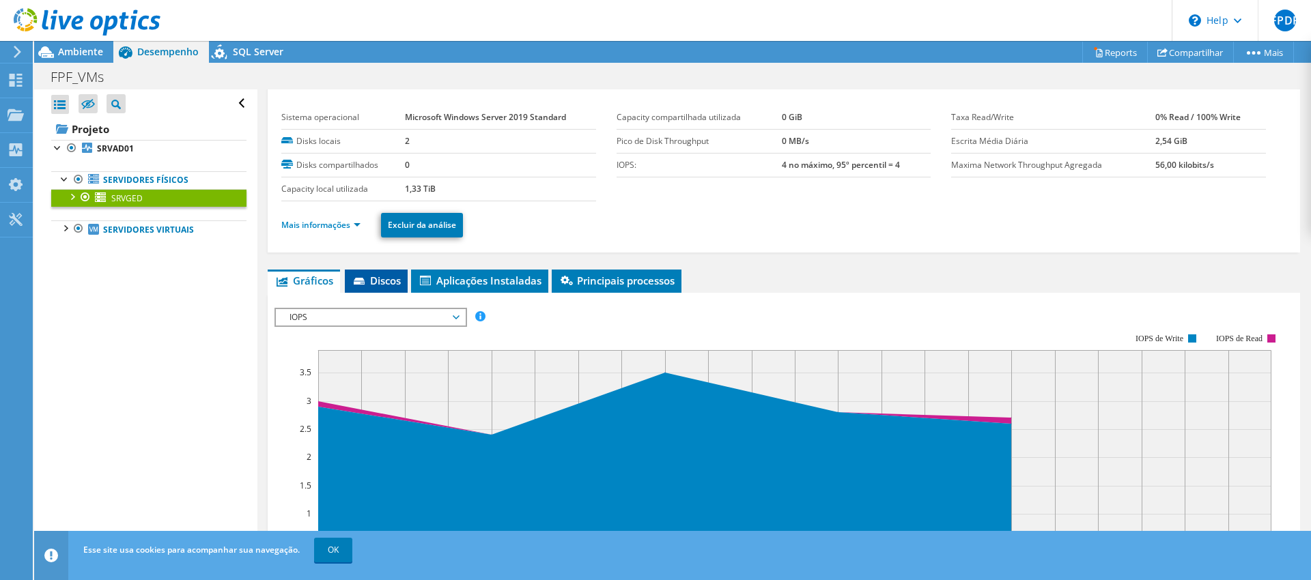
click at [380, 287] on span "Discos" at bounding box center [376, 281] width 49 height 14
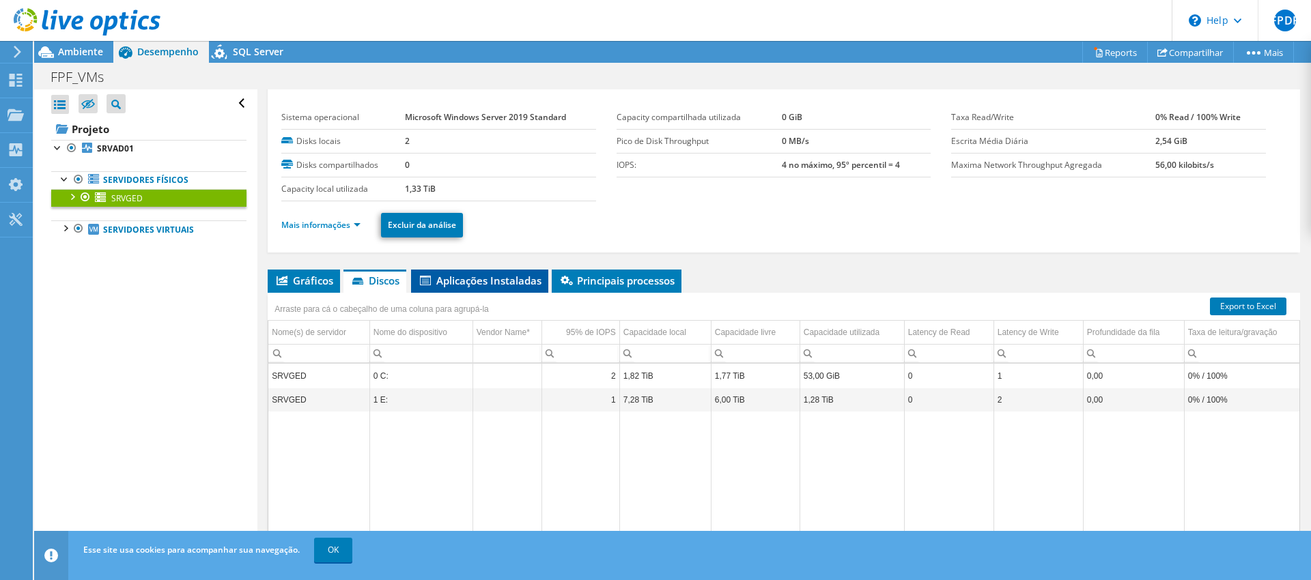
click at [451, 284] on span "Aplicações Instaladas" at bounding box center [480, 281] width 124 height 14
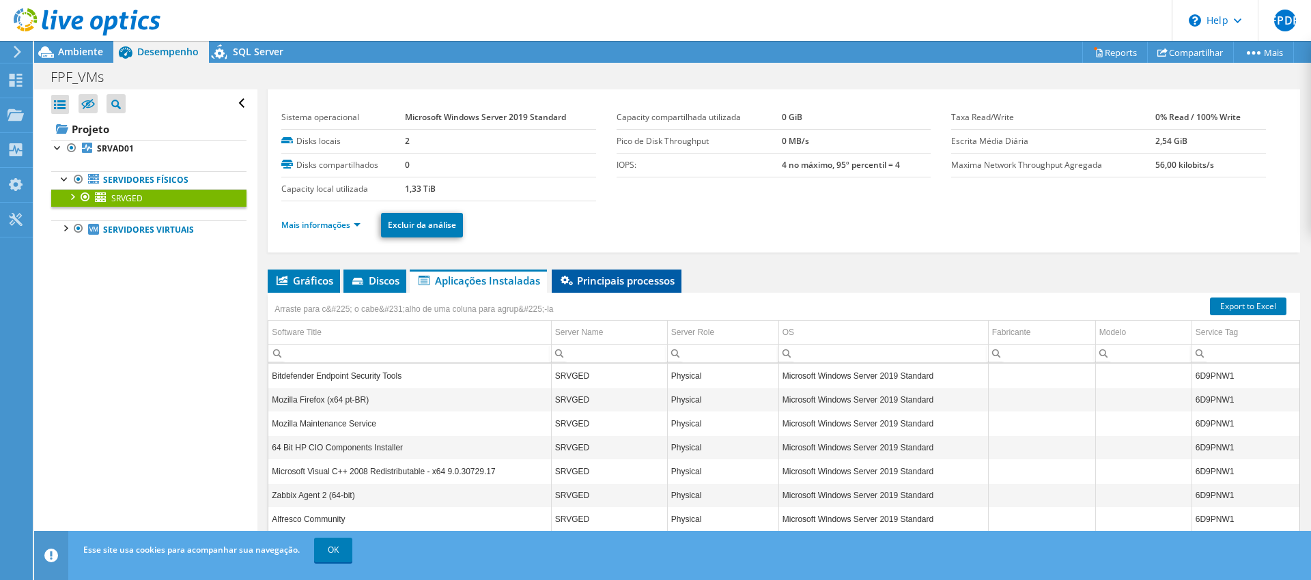
click at [592, 283] on span "Principais processos" at bounding box center [617, 281] width 116 height 14
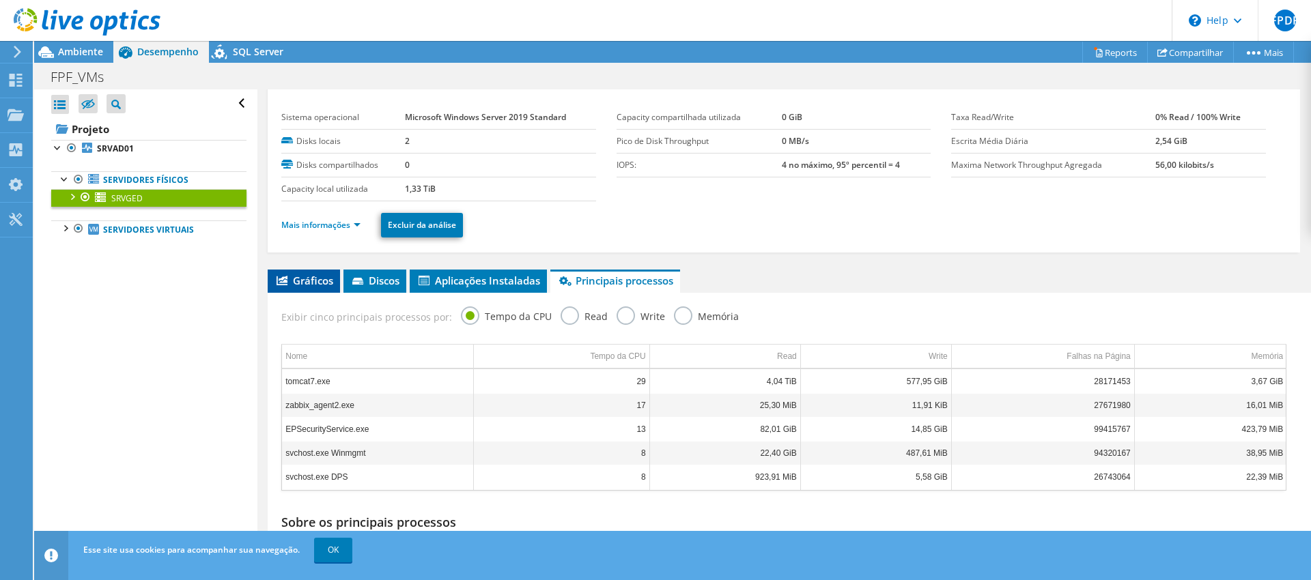
click at [320, 280] on span "Gráficos" at bounding box center [303, 281] width 59 height 14
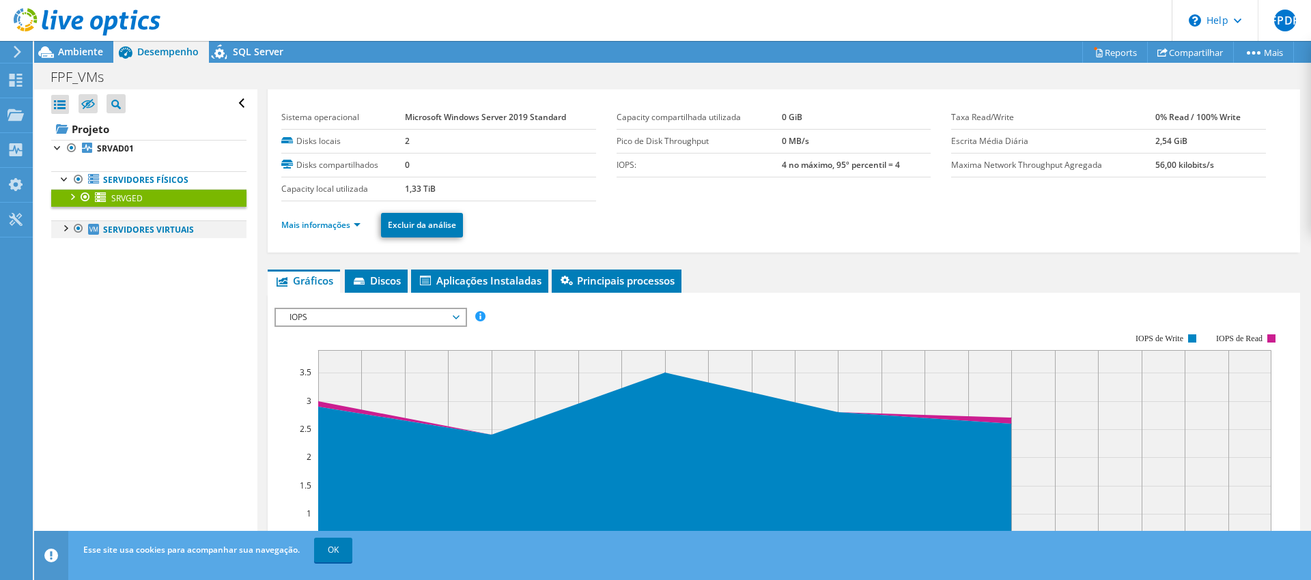
click at [65, 229] on div at bounding box center [65, 228] width 14 height 14
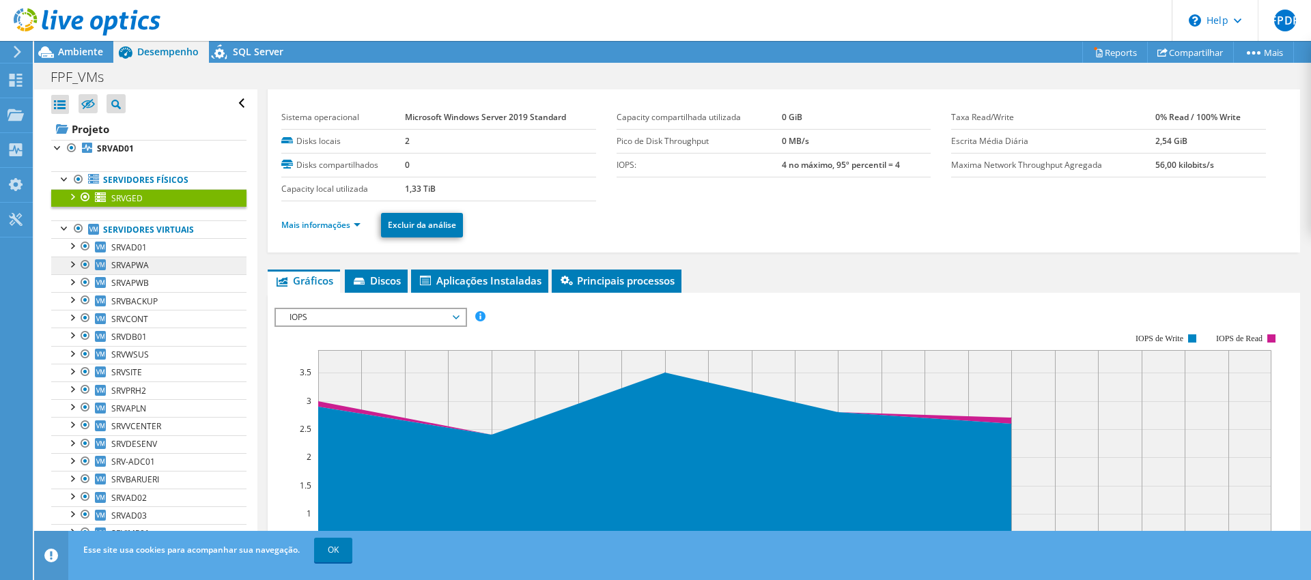
scroll to position [55, 0]
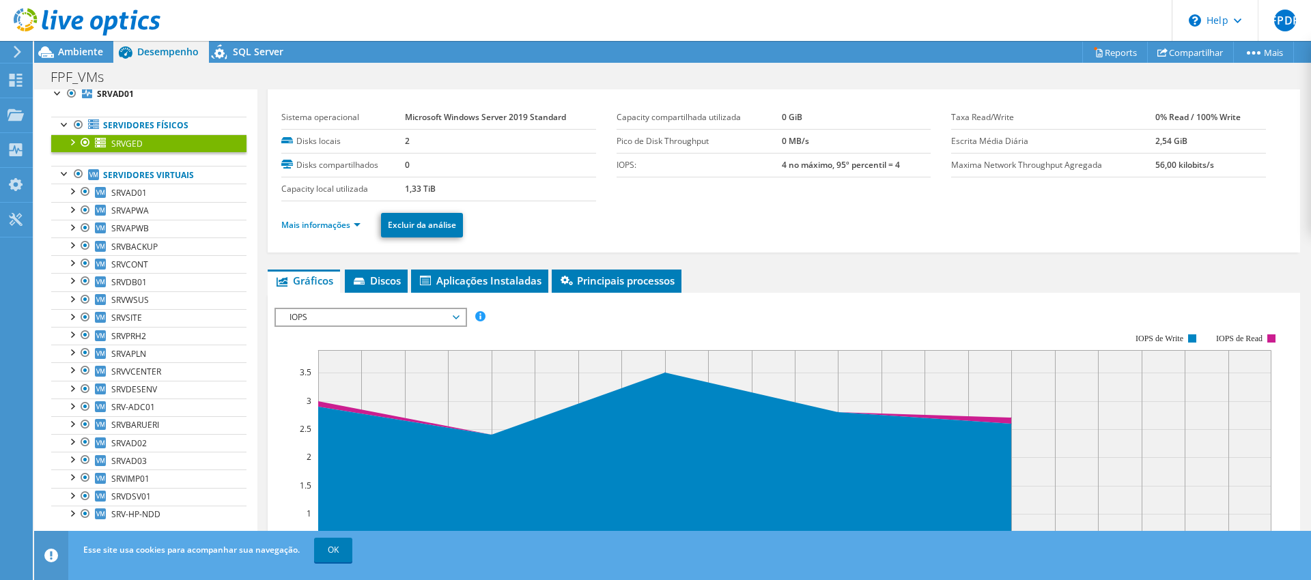
click at [63, 20] on icon at bounding box center [87, 22] width 147 height 28
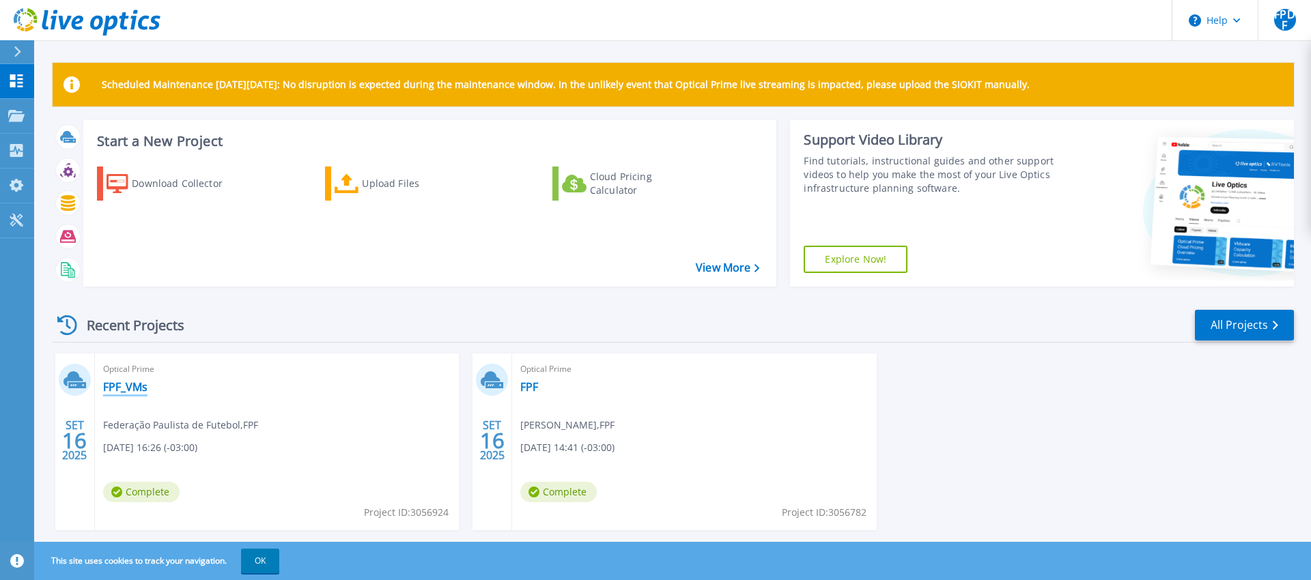
click at [131, 391] on link "FPF_VMs" at bounding box center [125, 387] width 44 height 14
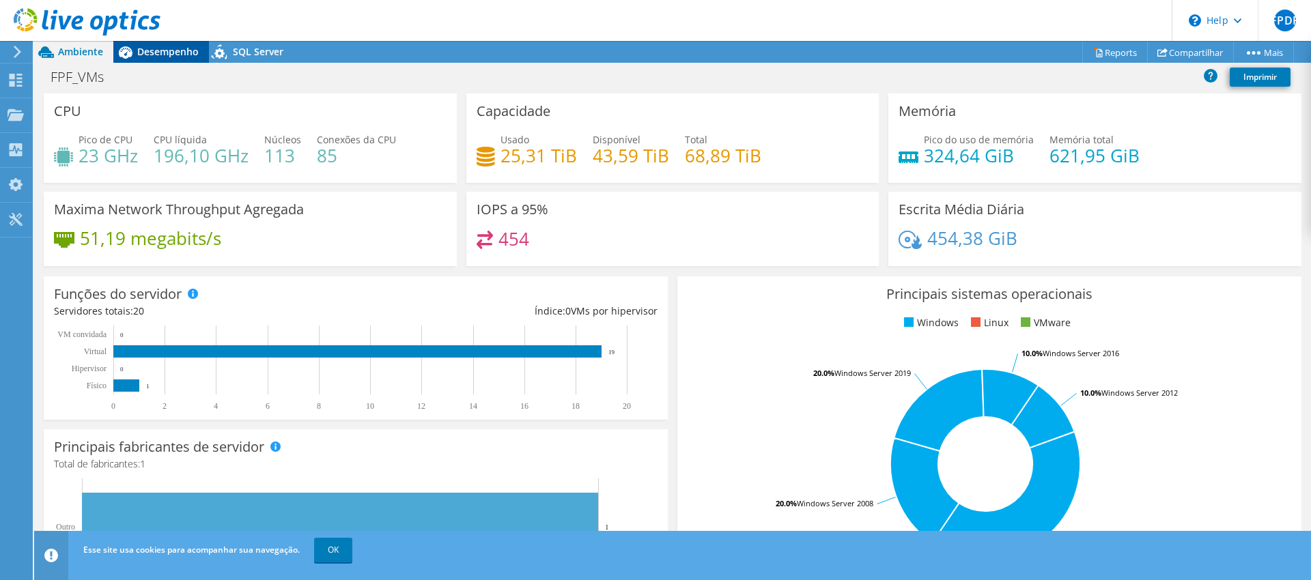
click at [155, 51] on span "Desempenho" at bounding box center [167, 51] width 61 height 13
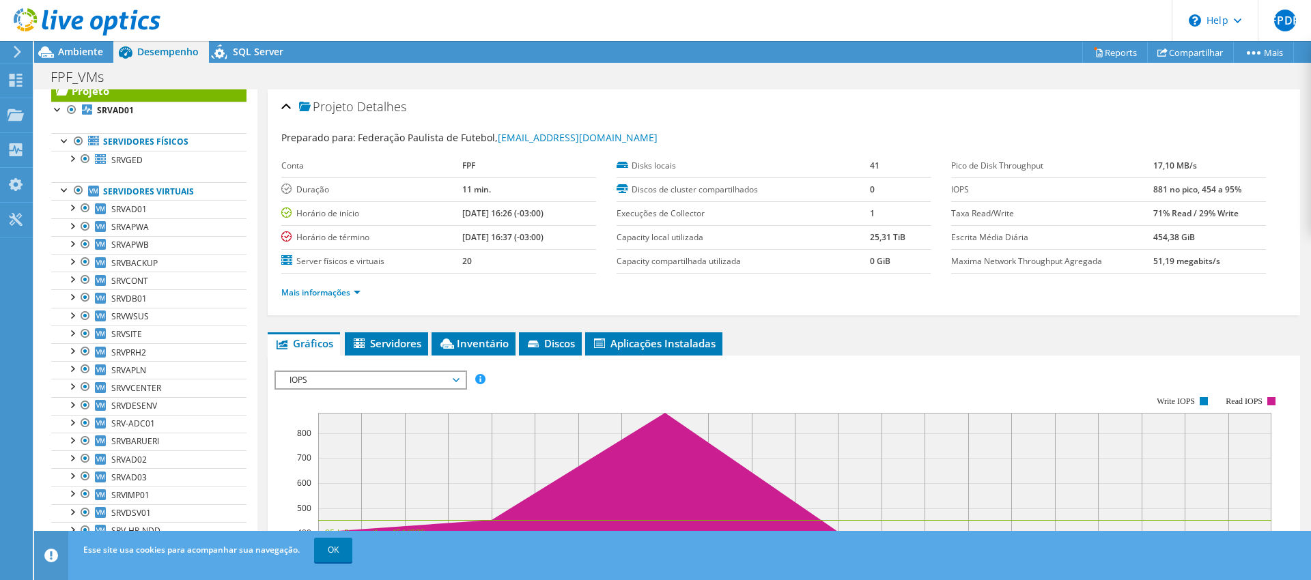
scroll to position [55, 0]
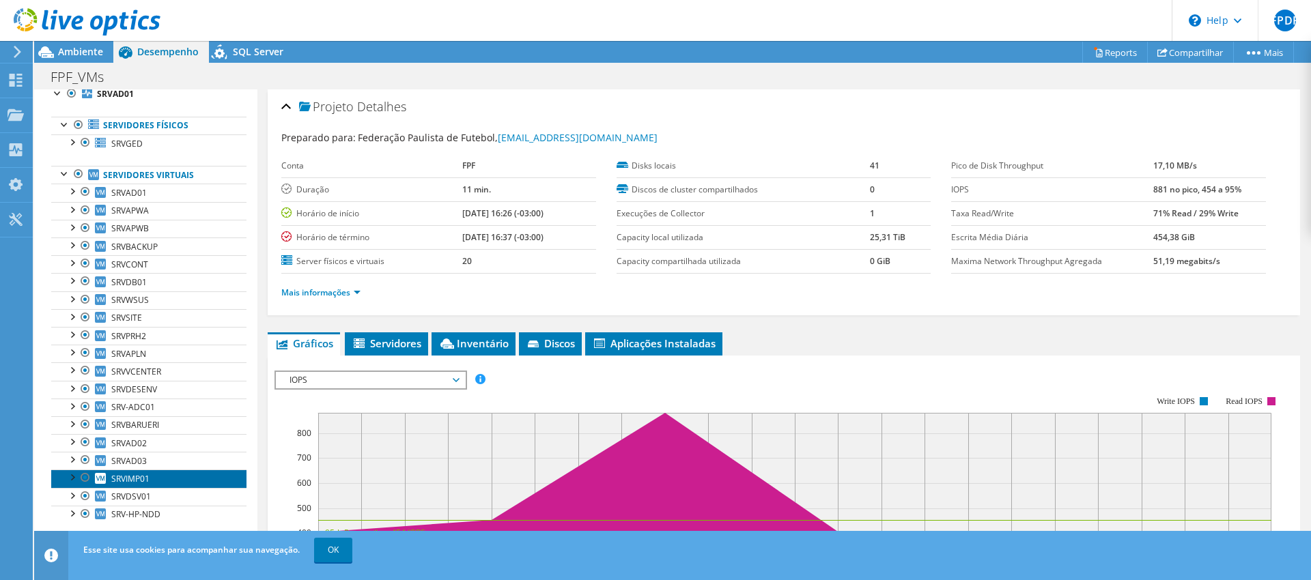
click at [123, 481] on span "SRVIMP01" at bounding box center [130, 479] width 38 height 12
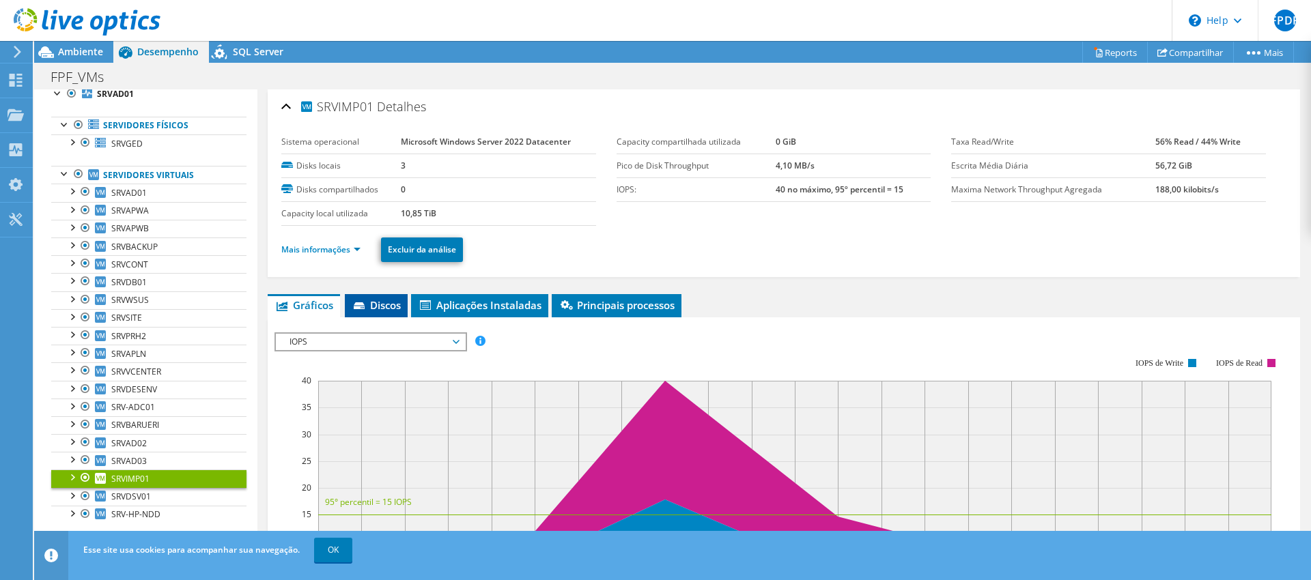
click at [391, 307] on span "Discos" at bounding box center [376, 305] width 49 height 14
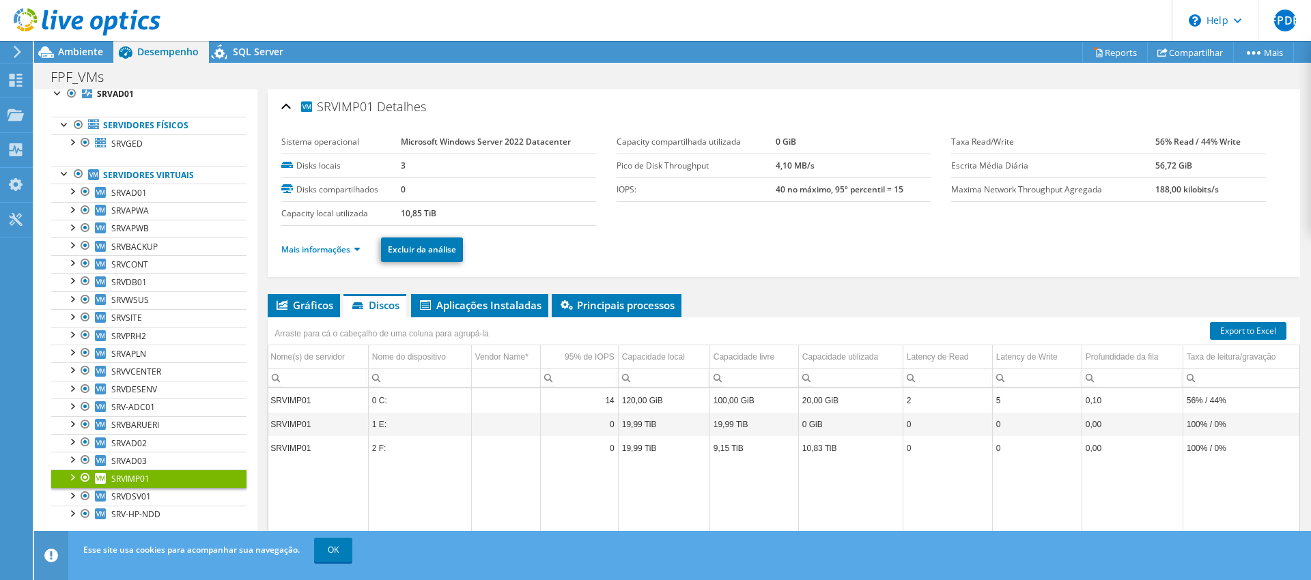
scroll to position [0, 0]
click at [322, 310] on span "Gráficos" at bounding box center [303, 305] width 59 height 14
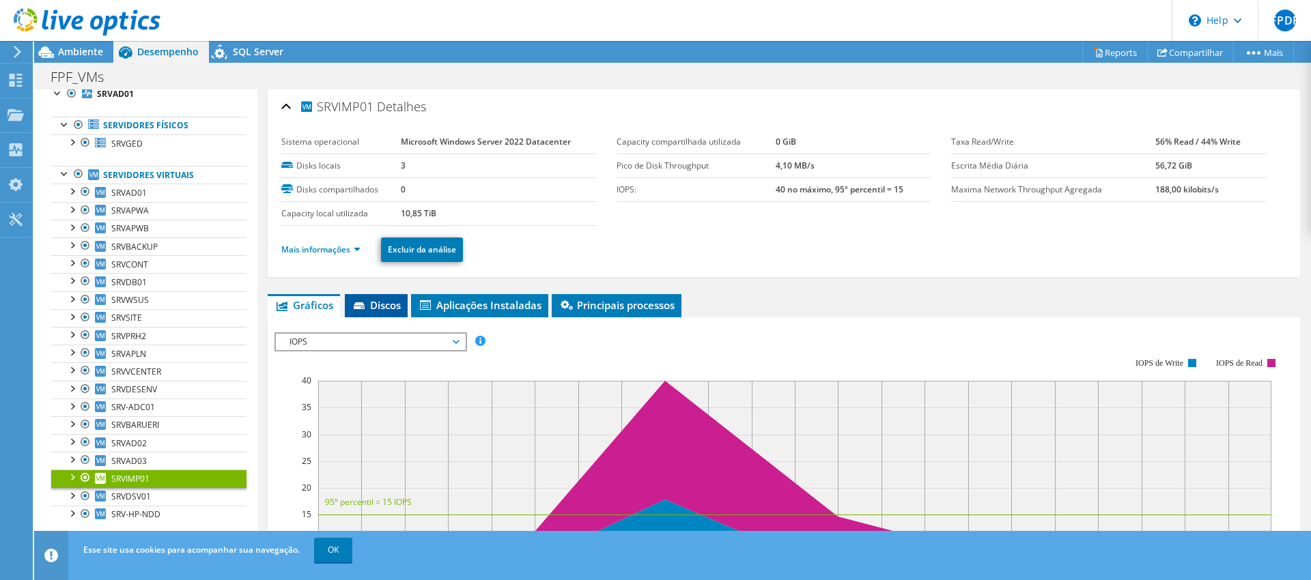
click at [380, 309] on span "Discos" at bounding box center [376, 305] width 49 height 14
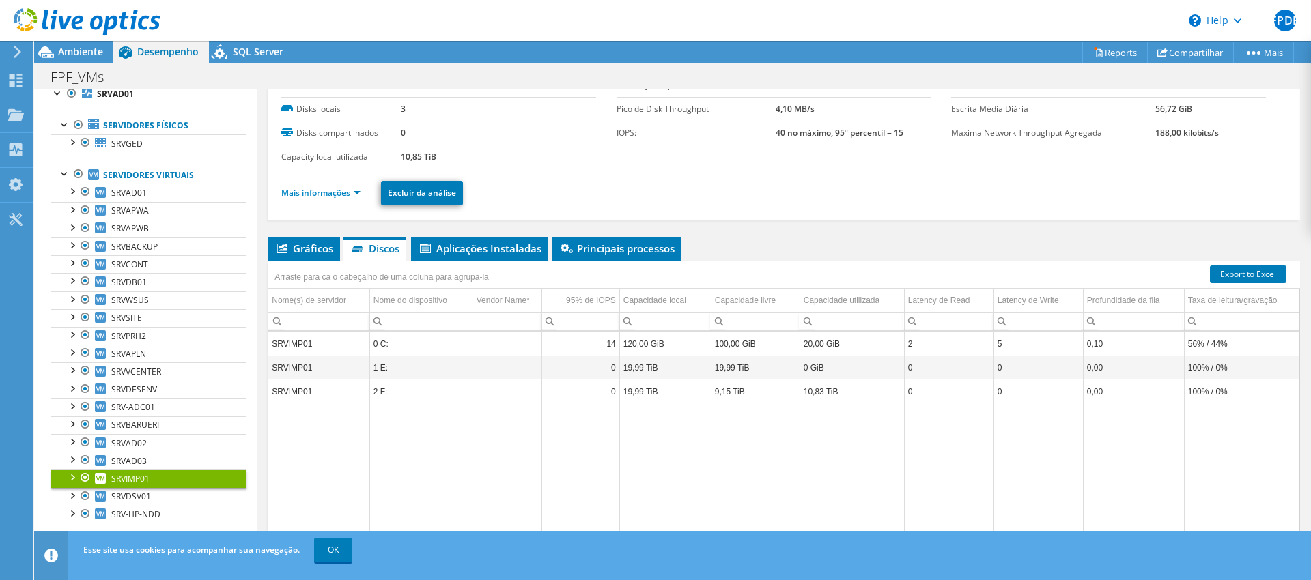
scroll to position [57, 0]
click at [74, 477] on div at bounding box center [72, 477] width 14 height 14
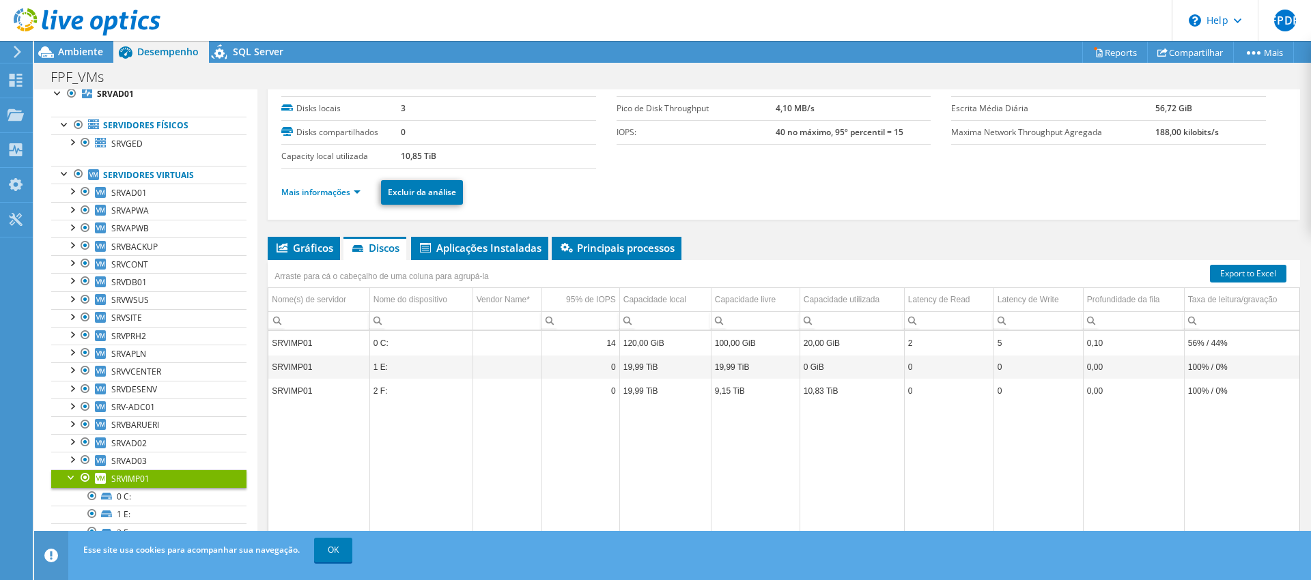
click at [74, 476] on div at bounding box center [72, 477] width 14 height 14
click at [305, 249] on span "Gráficos" at bounding box center [303, 248] width 59 height 14
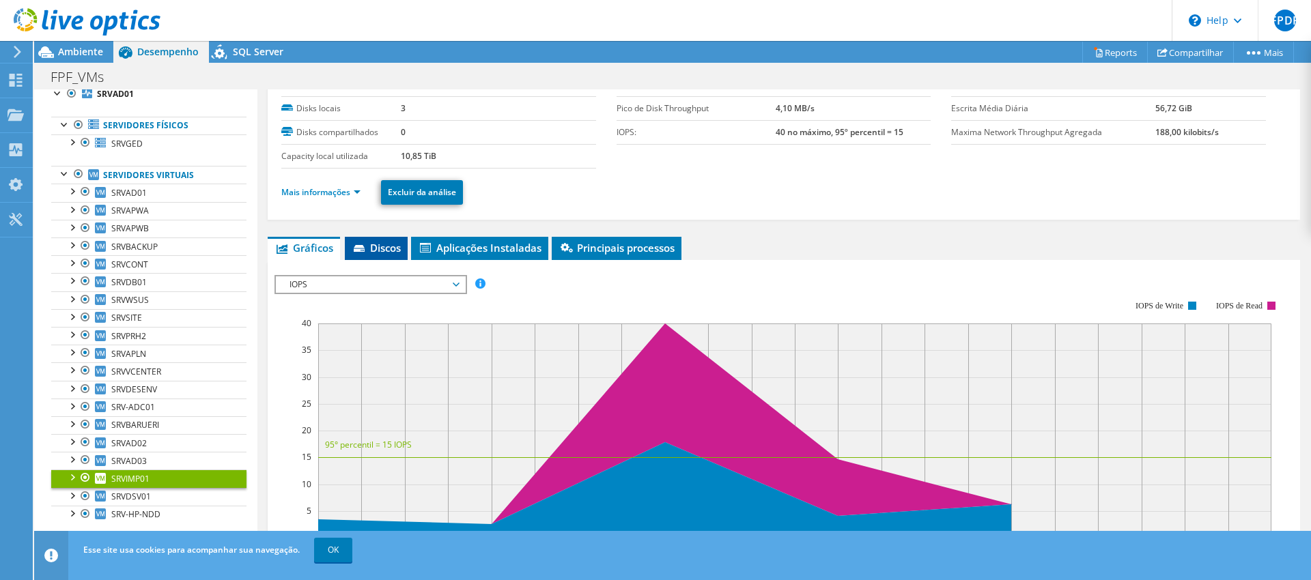
click at [376, 249] on span "Discos" at bounding box center [376, 248] width 49 height 14
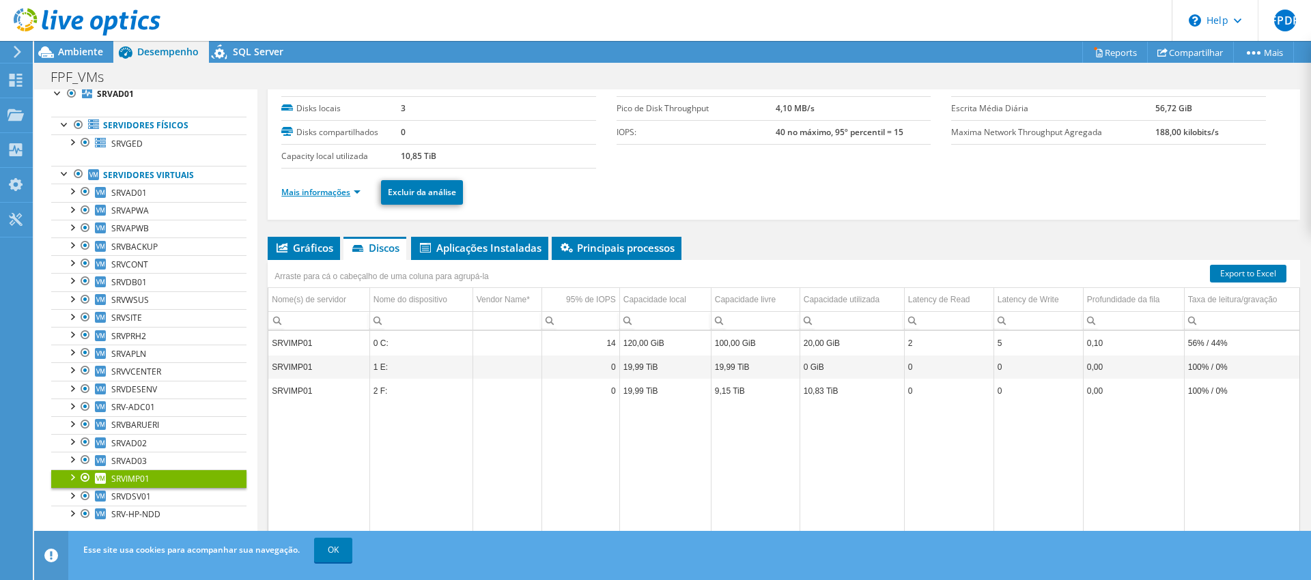
click at [358, 195] on link "Mais informações" at bounding box center [320, 192] width 79 height 12
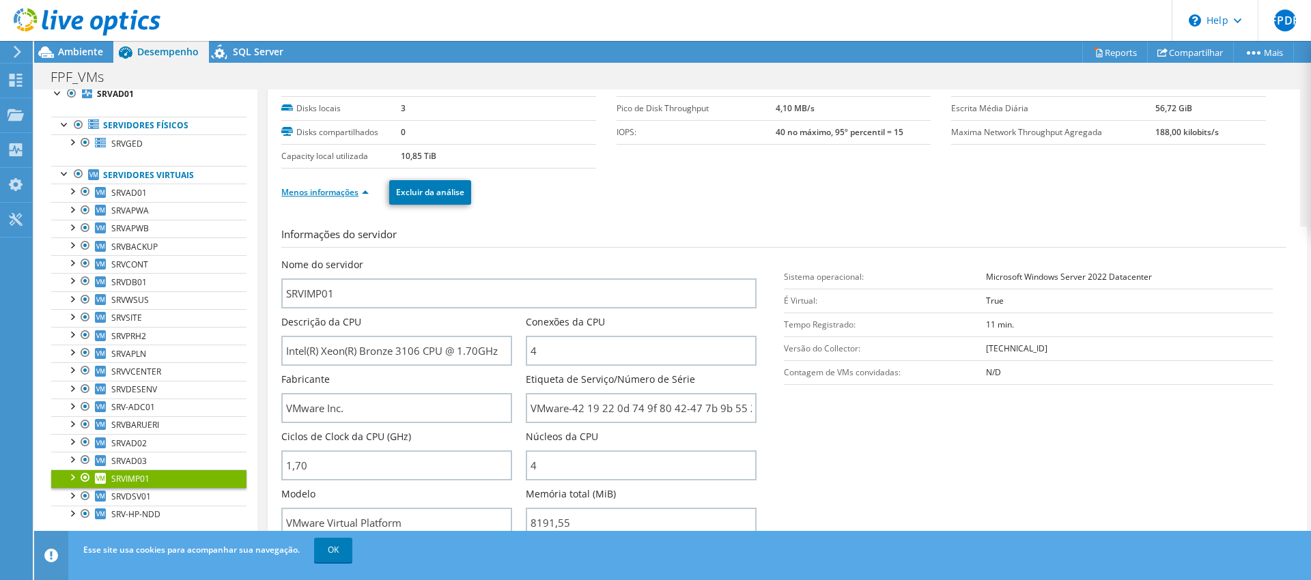
click at [367, 193] on link "Menos informações" at bounding box center [324, 192] width 87 height 12
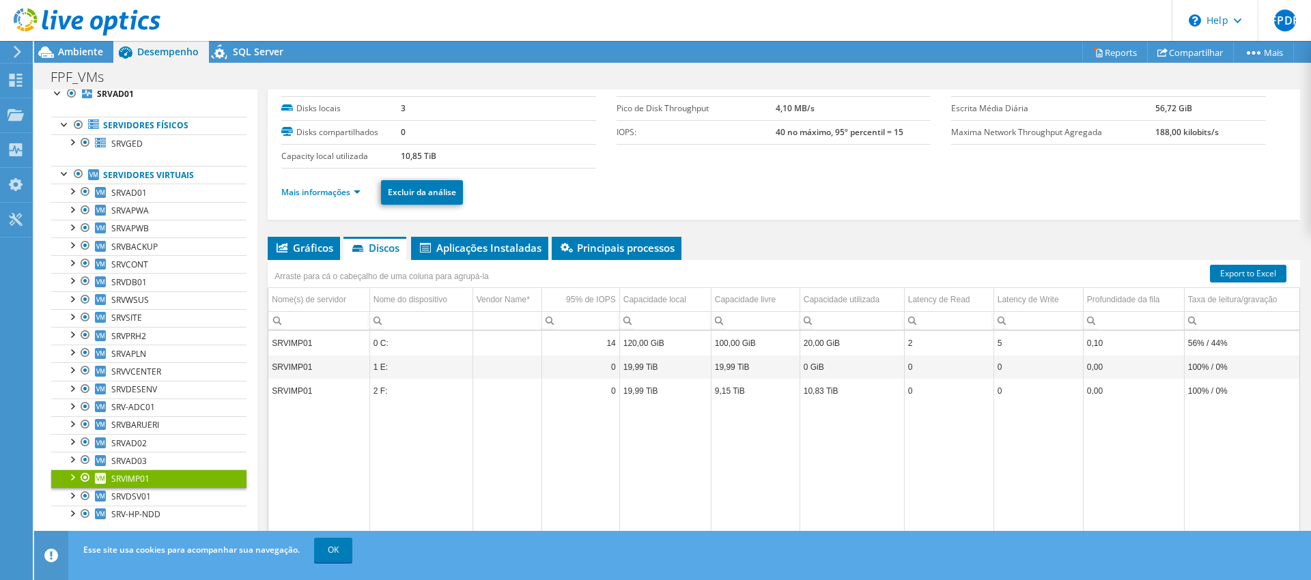
click at [88, 23] on icon at bounding box center [87, 22] width 147 height 28
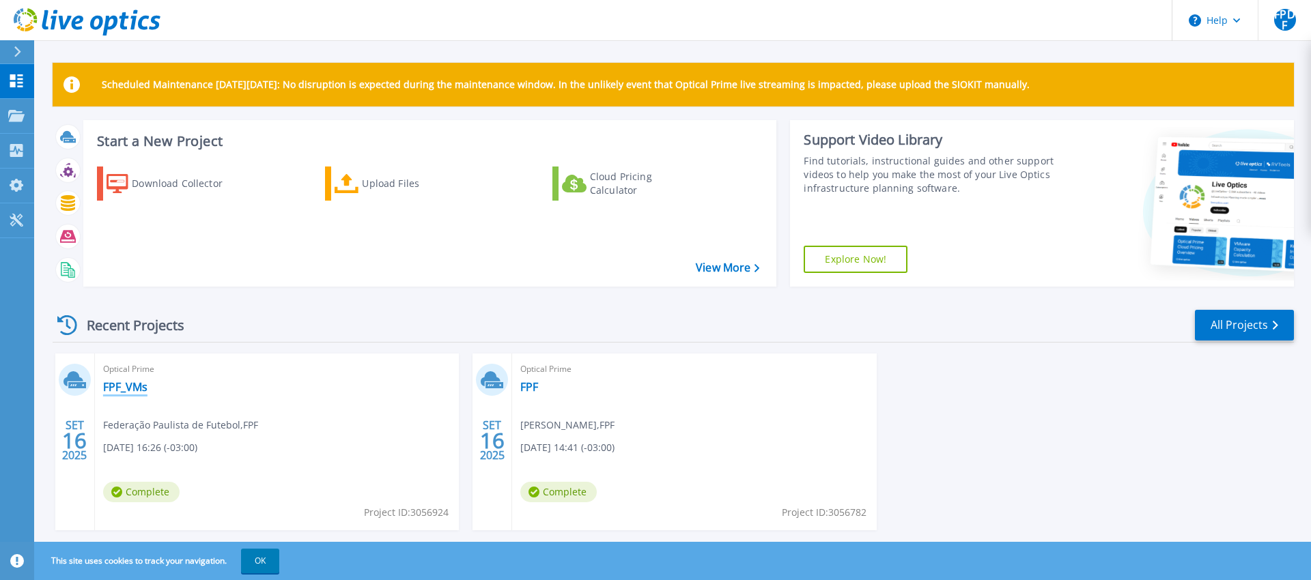
click at [132, 384] on link "FPF_VMs" at bounding box center [125, 387] width 44 height 14
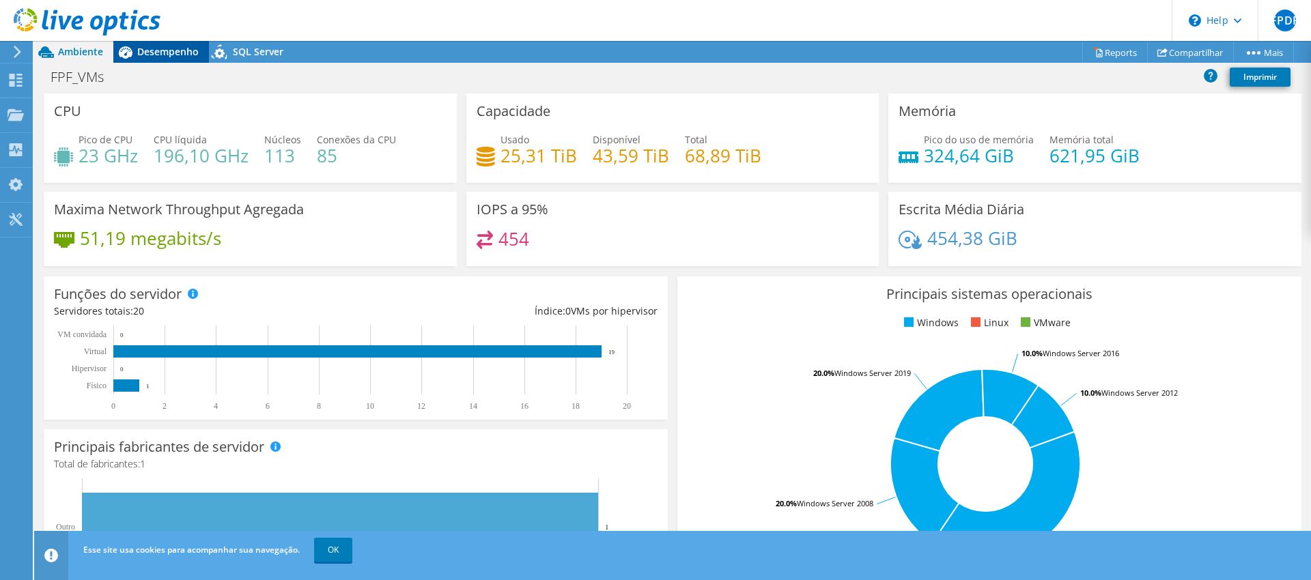
click at [156, 53] on span "Desempenho" at bounding box center [167, 51] width 61 height 13
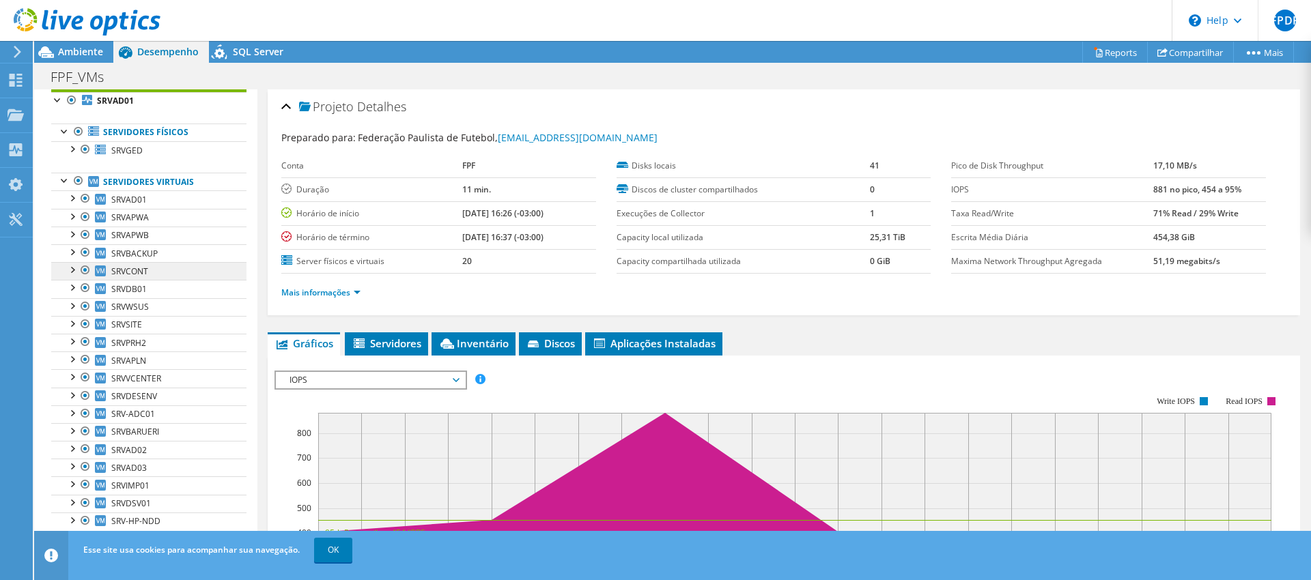
scroll to position [55, 0]
